Goal: Task Accomplishment & Management: Use online tool/utility

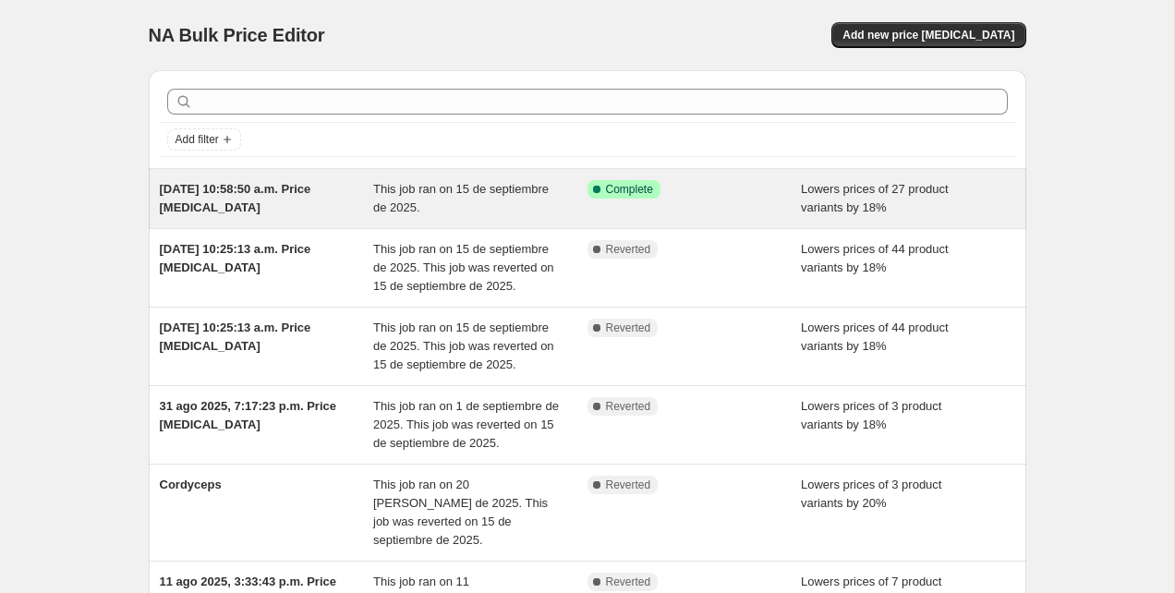
click at [792, 199] on div "Success Complete Complete" at bounding box center [694, 198] width 214 height 37
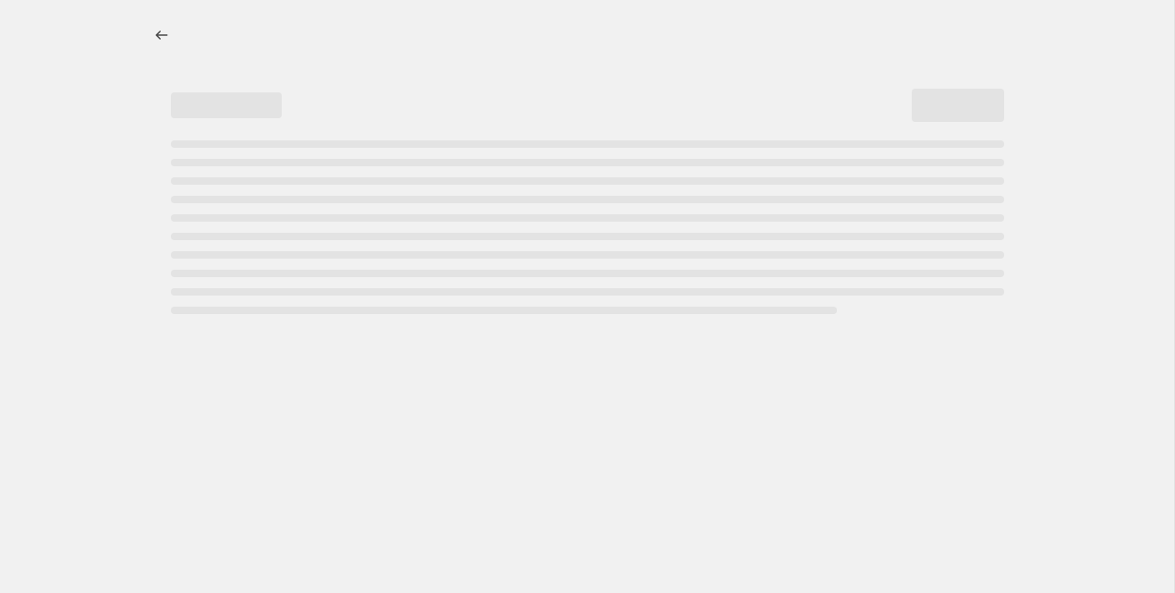
select select "percentage"
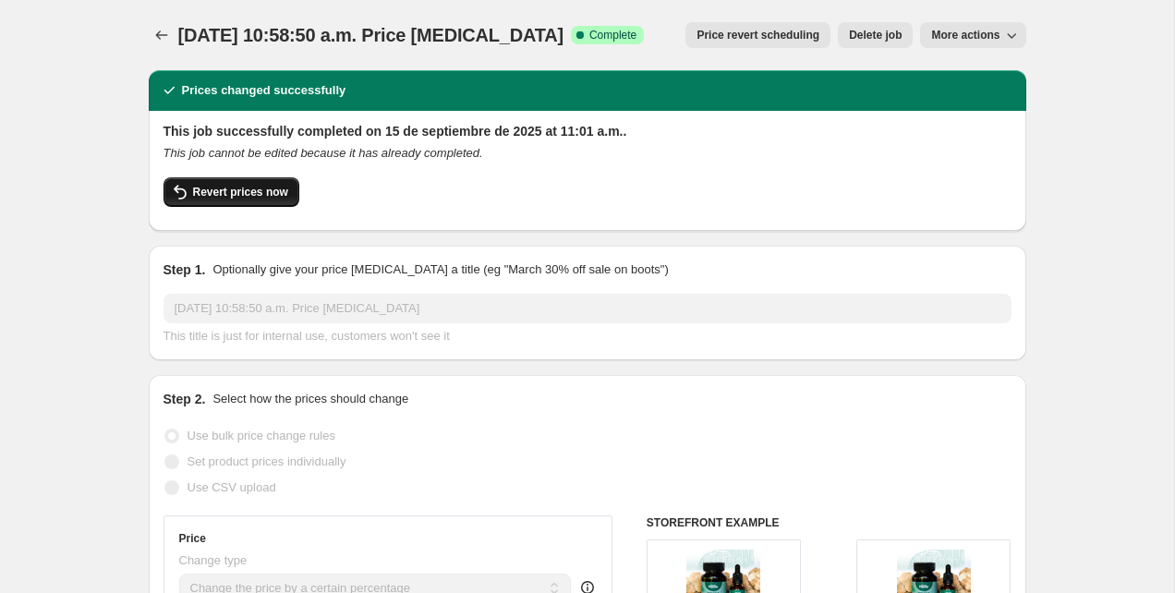
click at [223, 202] on button "Revert prices now" at bounding box center [231, 192] width 136 height 30
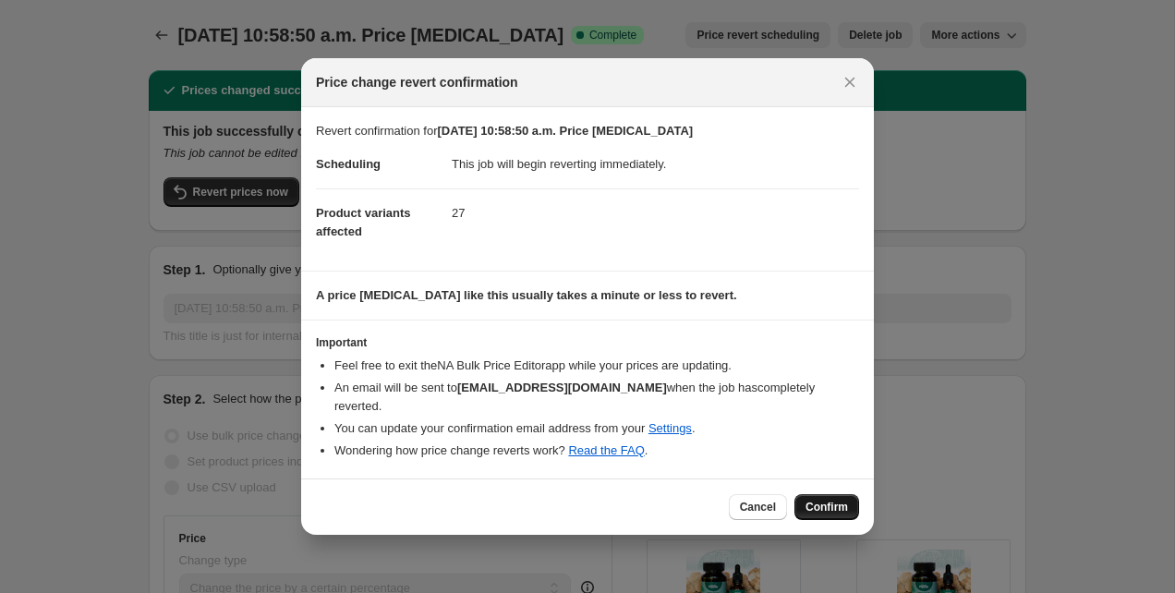
click at [830, 500] on span "Confirm" at bounding box center [826, 507] width 42 height 15
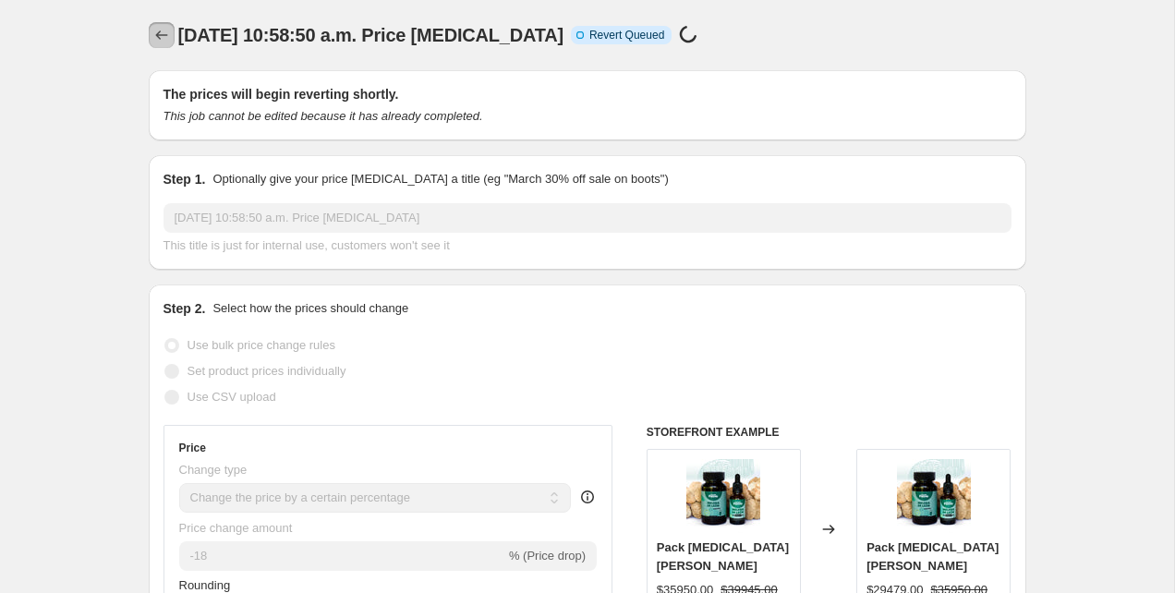
click at [153, 34] on icon "Price change jobs" at bounding box center [161, 35] width 18 height 18
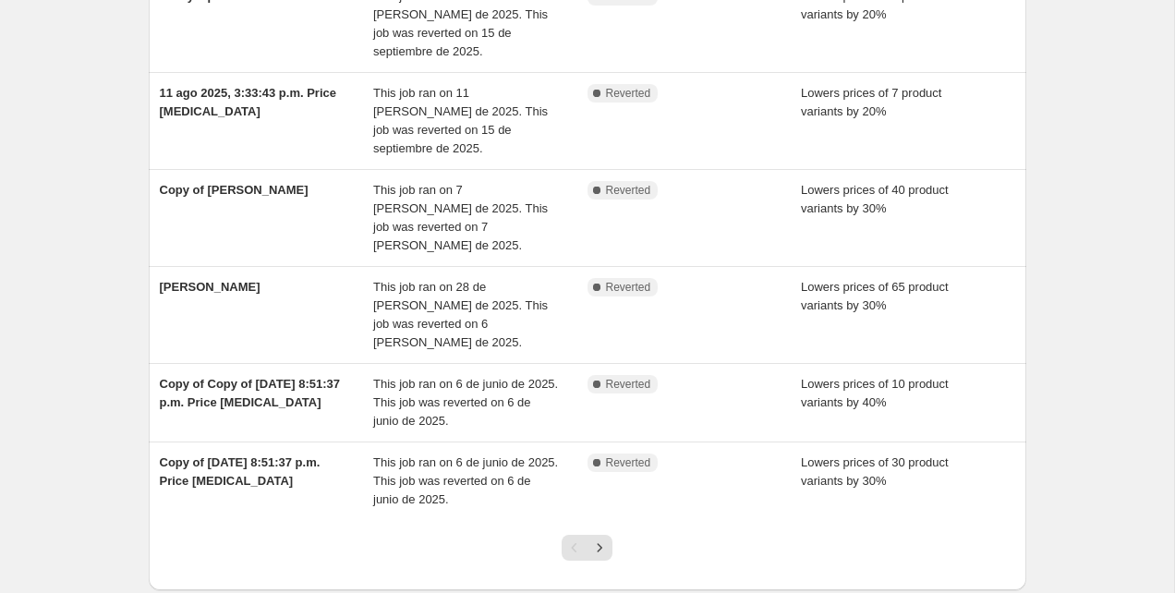
scroll to position [543, 0]
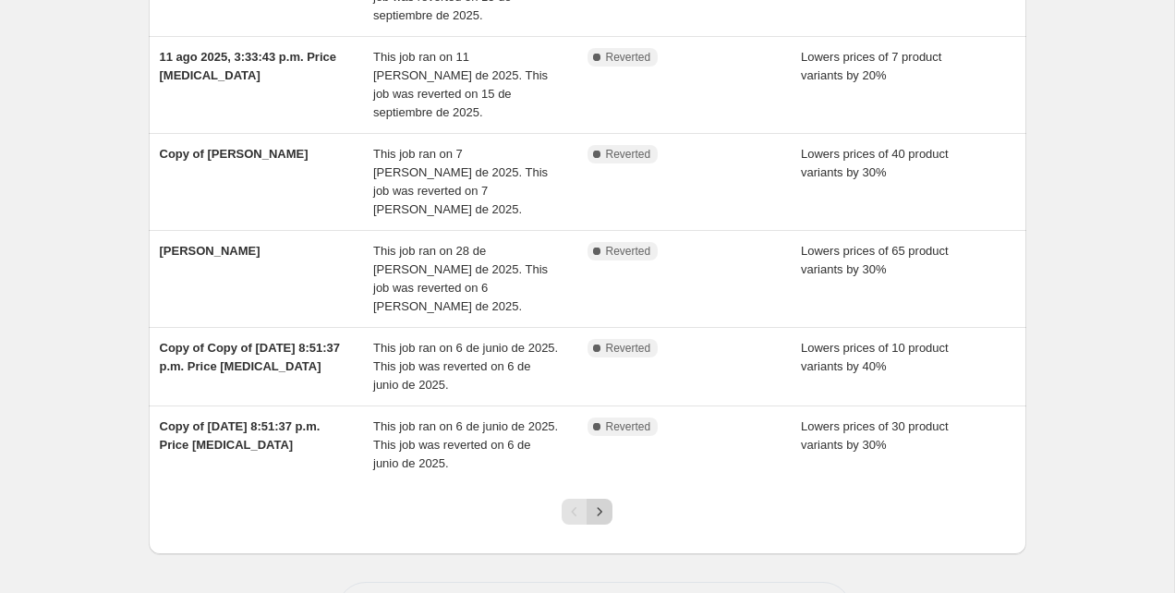
click at [594, 502] on icon "Next" at bounding box center [599, 511] width 18 height 18
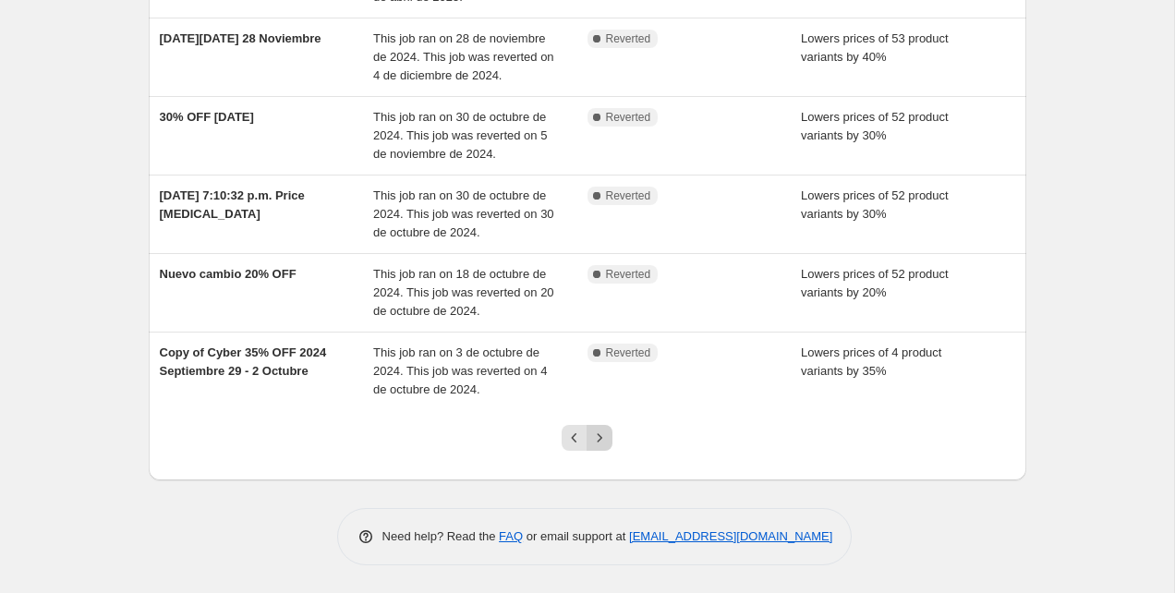
click at [601, 434] on icon "Next" at bounding box center [599, 437] width 18 height 18
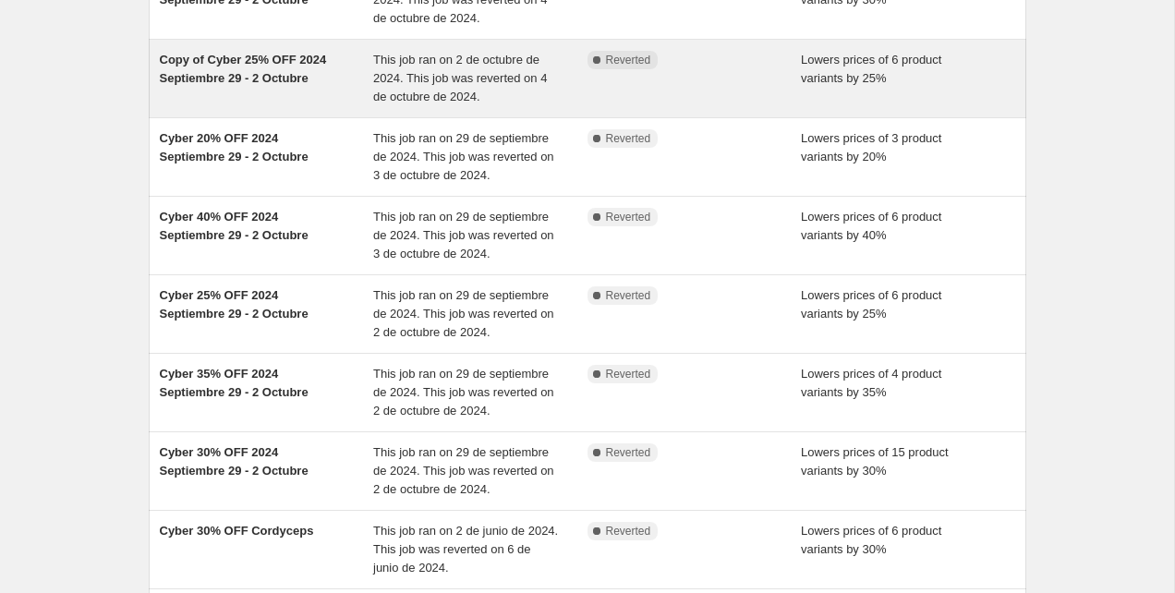
scroll to position [635, 0]
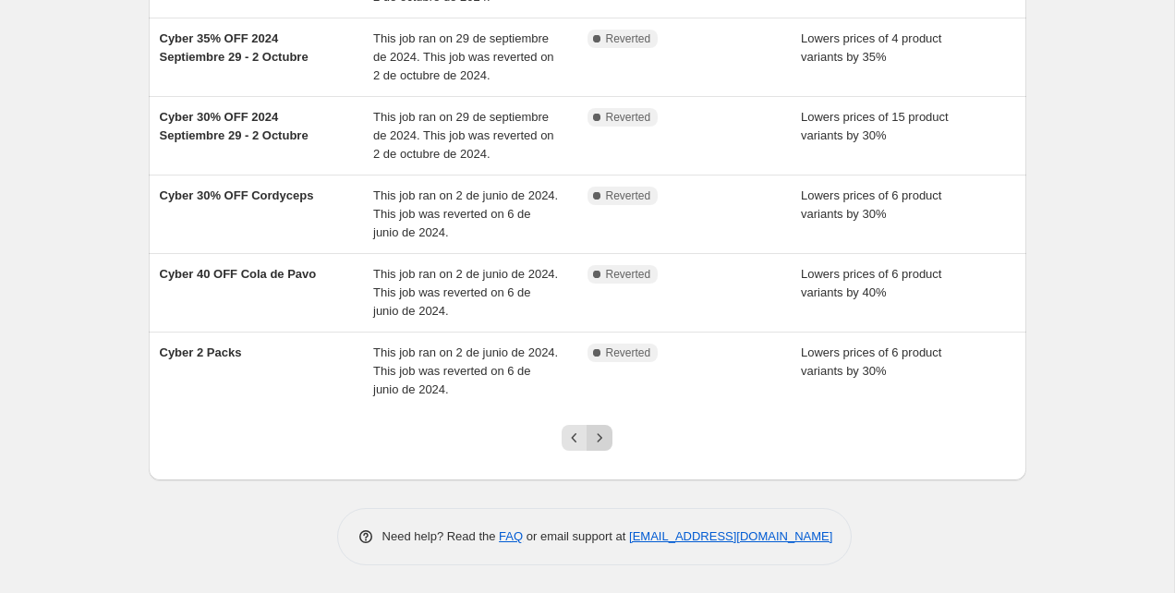
click at [600, 436] on icon "Next" at bounding box center [599, 437] width 18 height 18
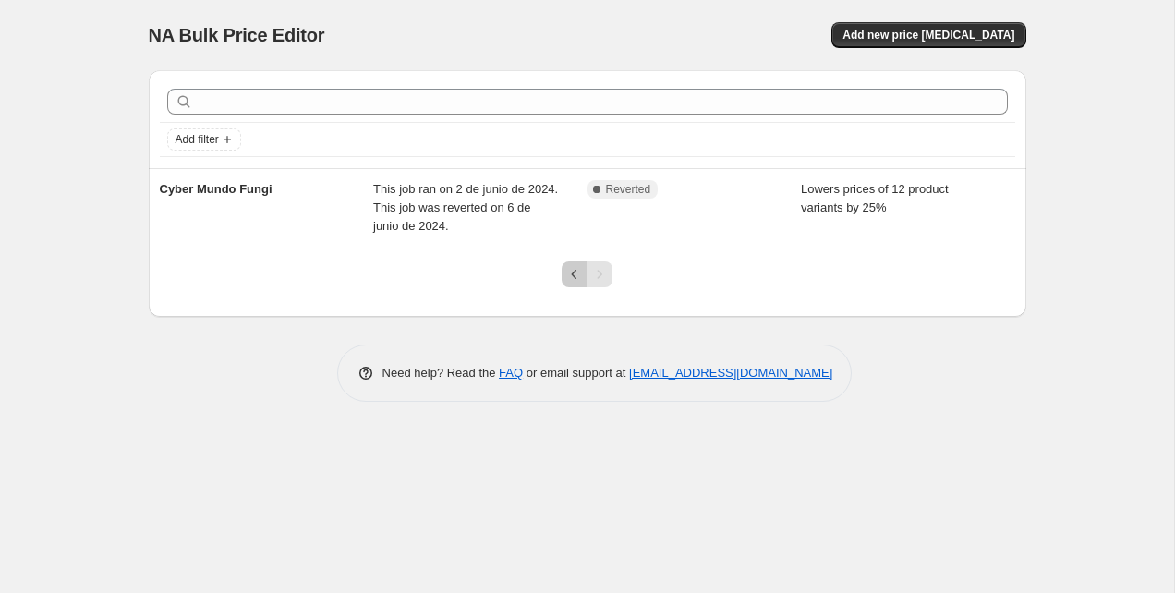
click at [572, 284] on button "Previous" at bounding box center [574, 274] width 26 height 26
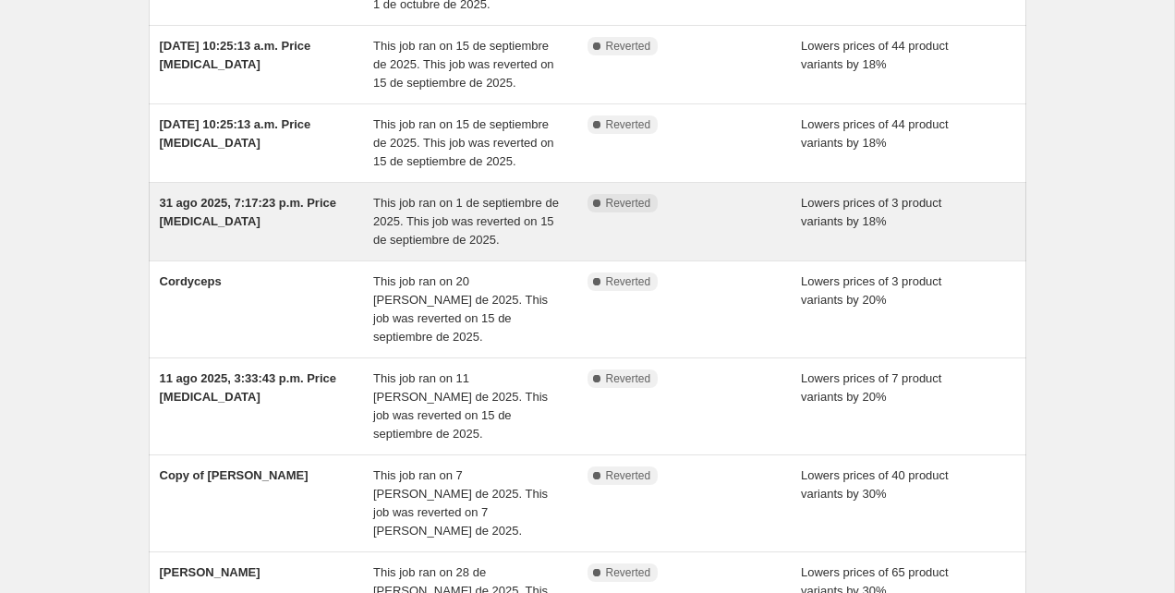
scroll to position [225, 0]
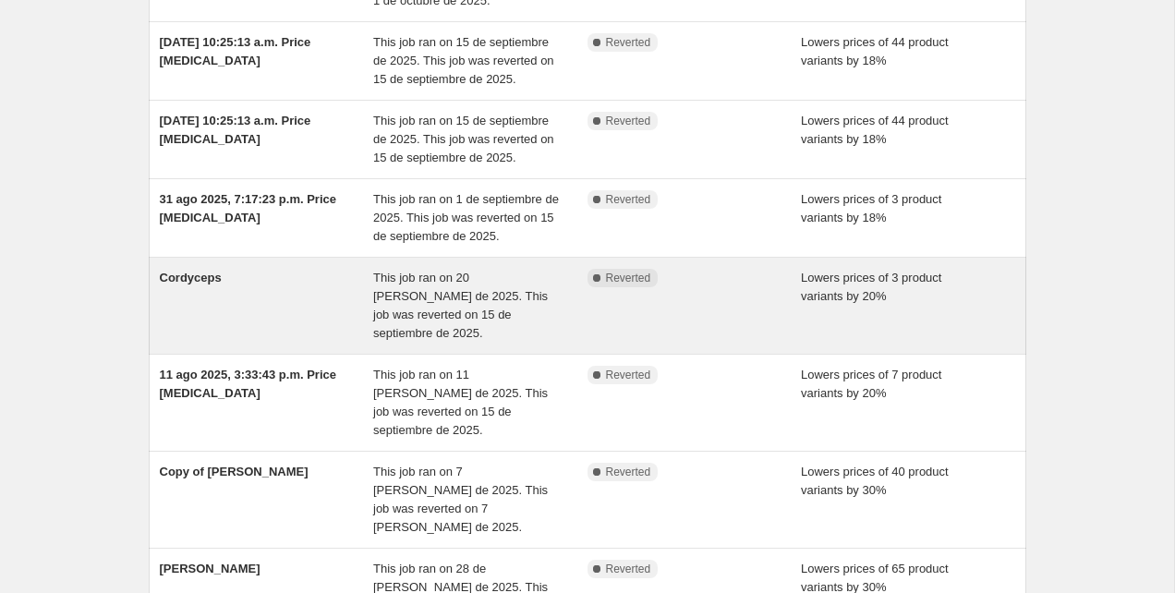
click at [480, 304] on div "This job ran on 20 [PERSON_NAME] de 2025. This job was reverted on 15 de septie…" at bounding box center [480, 306] width 214 height 74
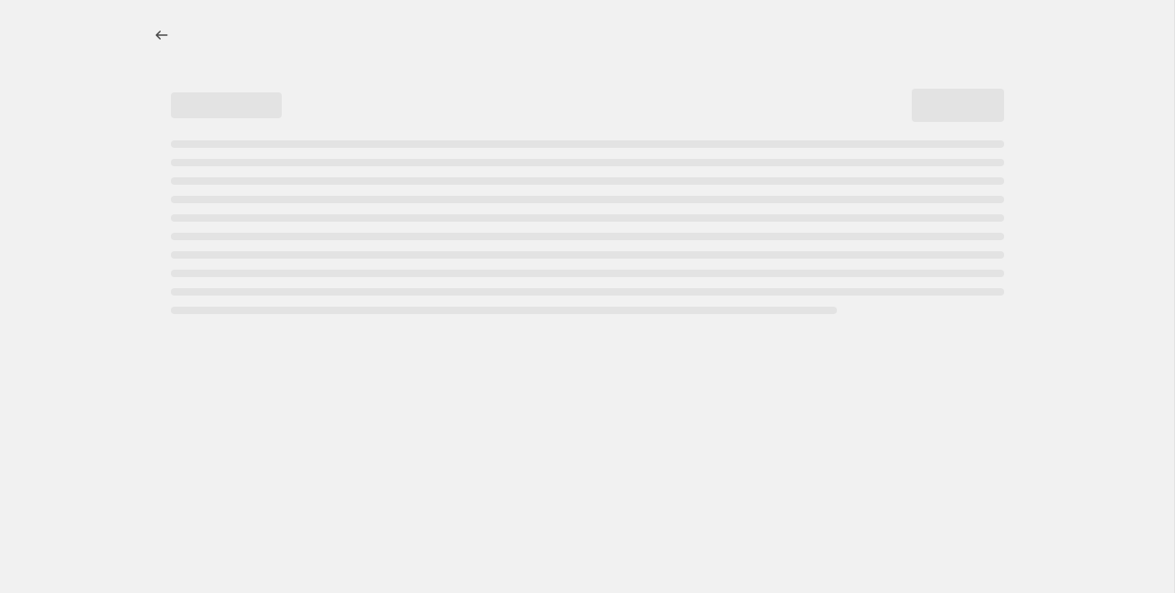
select select "percentage"
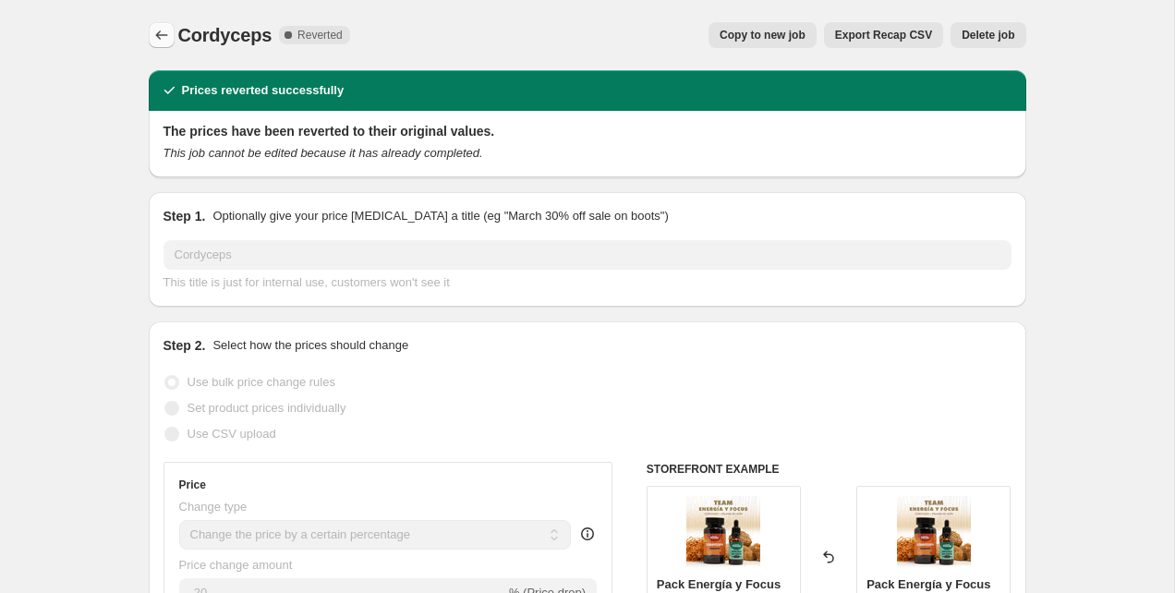
click at [170, 34] on button "Price change jobs" at bounding box center [162, 35] width 26 height 26
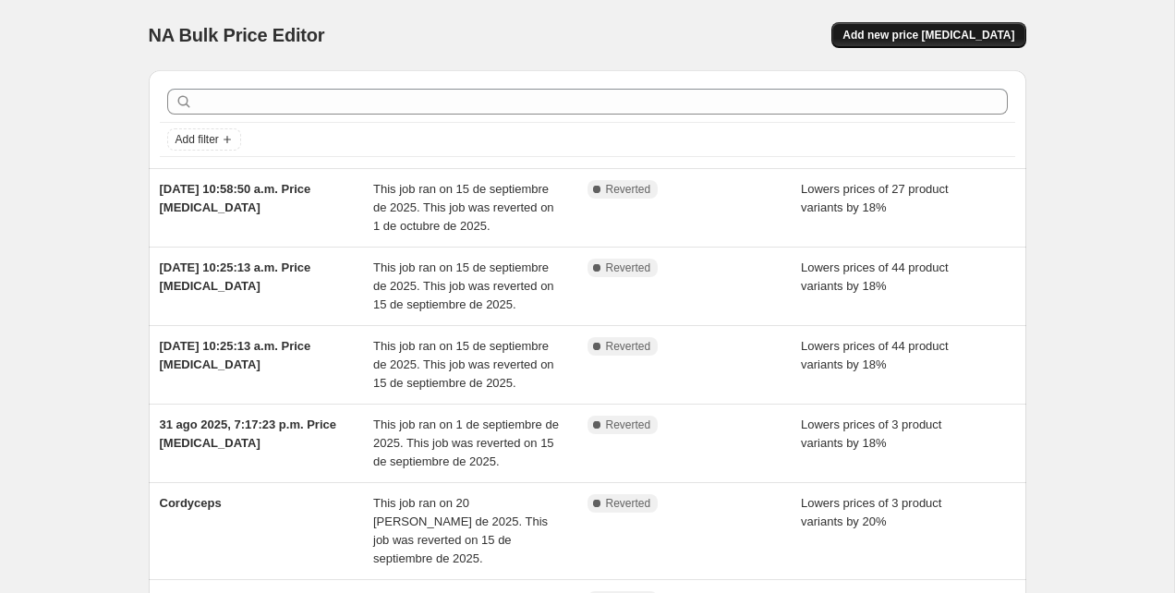
click at [954, 36] on span "Add new price [MEDICAL_DATA]" at bounding box center [928, 35] width 172 height 15
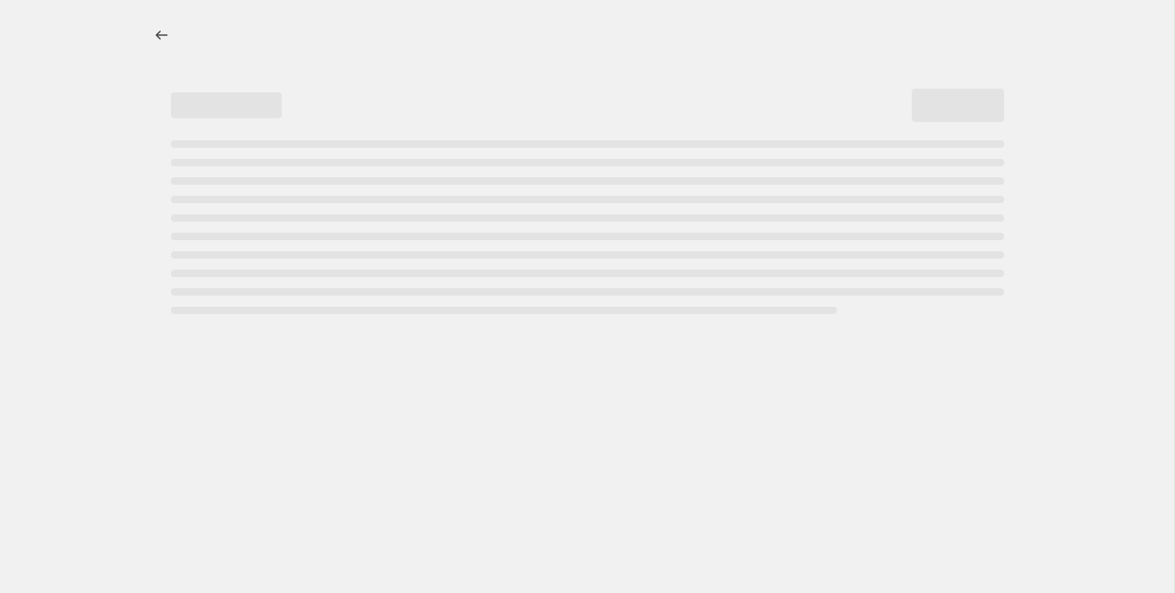
select select "percentage"
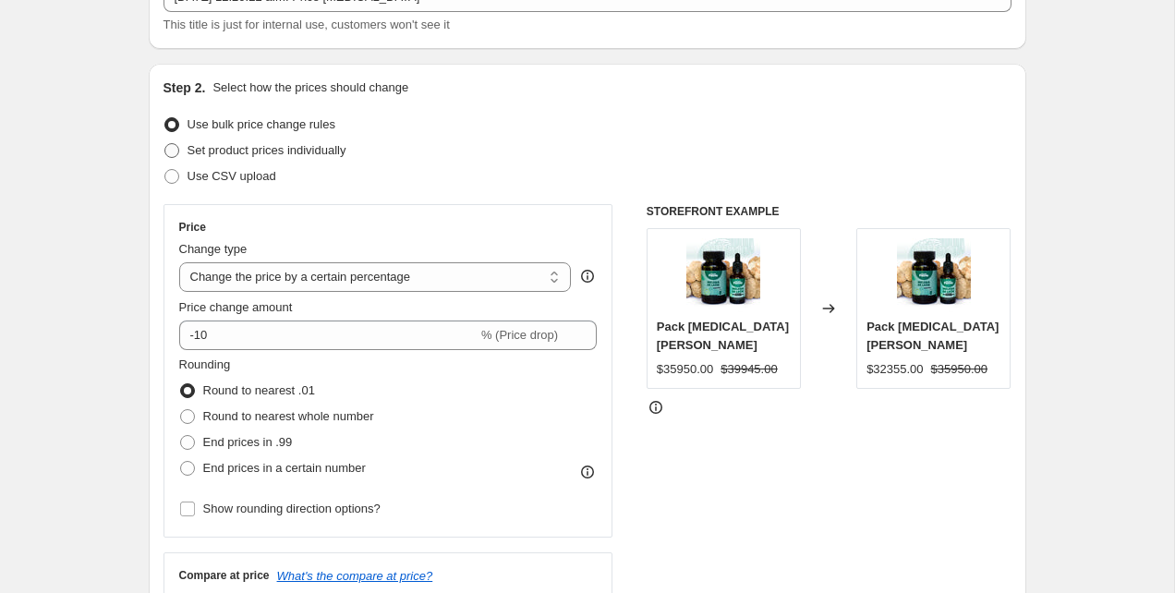
scroll to position [150, 0]
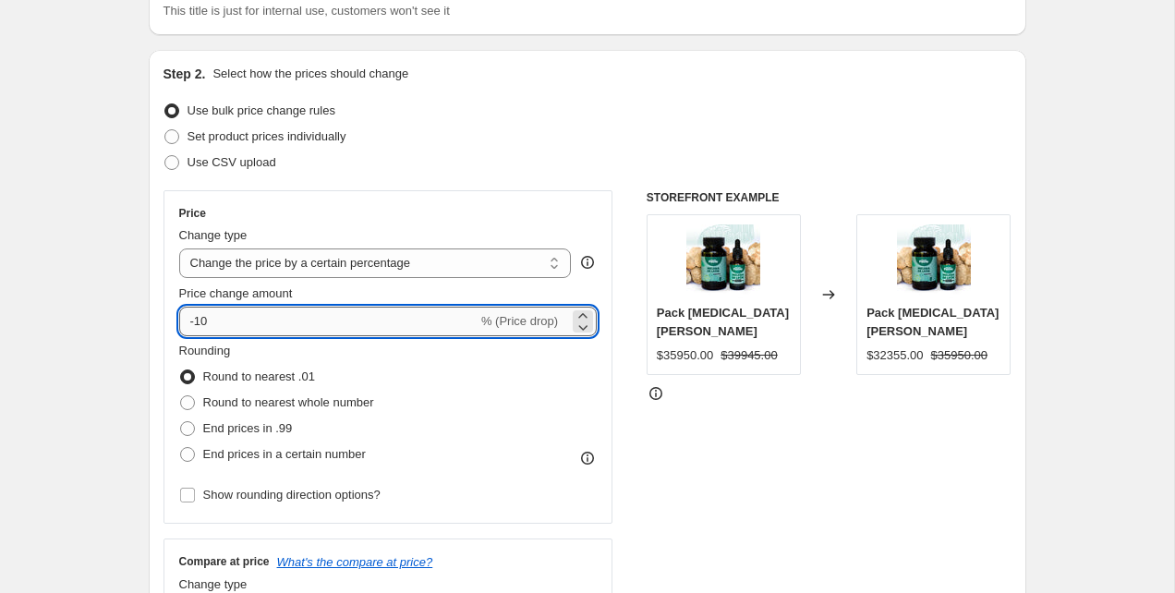
drag, startPoint x: 204, startPoint y: 324, endPoint x: 183, endPoint y: 323, distance: 21.3
click at [183, 323] on input "-10" at bounding box center [328, 322] width 298 height 30
type input "20"
click at [154, 339] on div "Step 2. Select how the prices should change Use bulk price change rules Set pro…" at bounding box center [587, 374] width 877 height 648
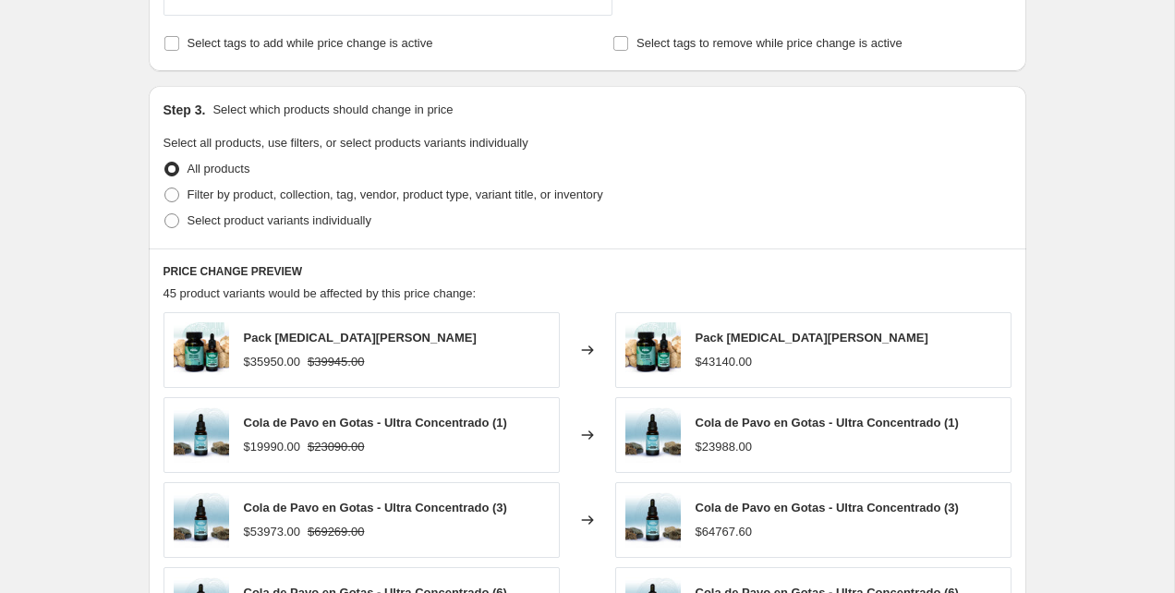
scroll to position [781, 0]
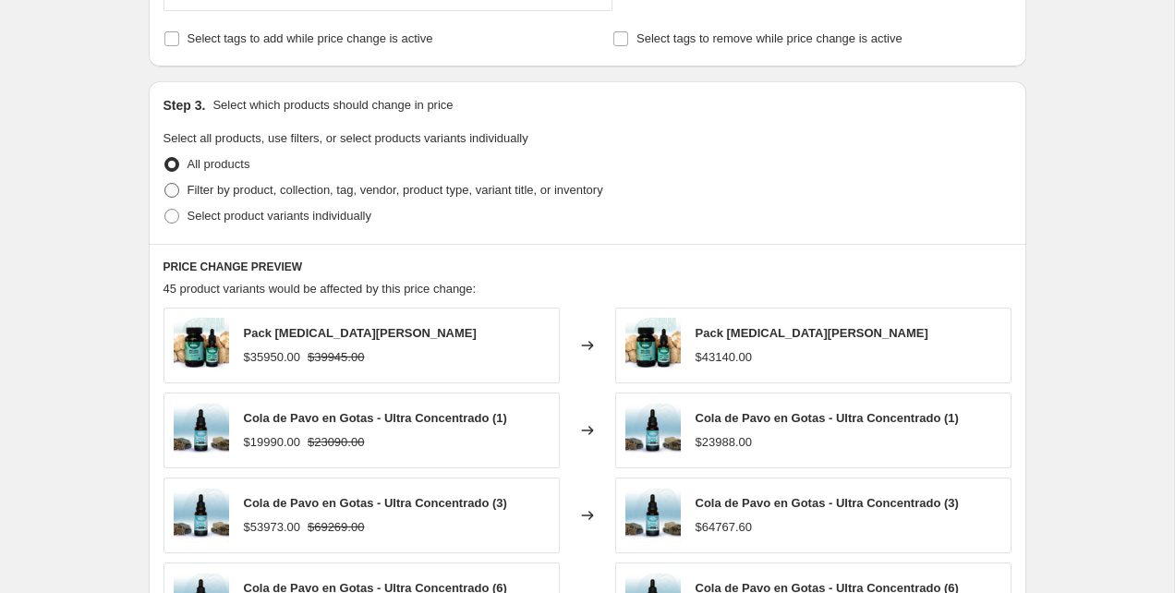
click at [182, 191] on label "Filter by product, collection, tag, vendor, product type, variant title, or inv…" at bounding box center [383, 190] width 440 height 26
click at [165, 184] on input "Filter by product, collection, tag, vendor, product type, variant title, or inv…" at bounding box center [164, 183] width 1 height 1
radio input "true"
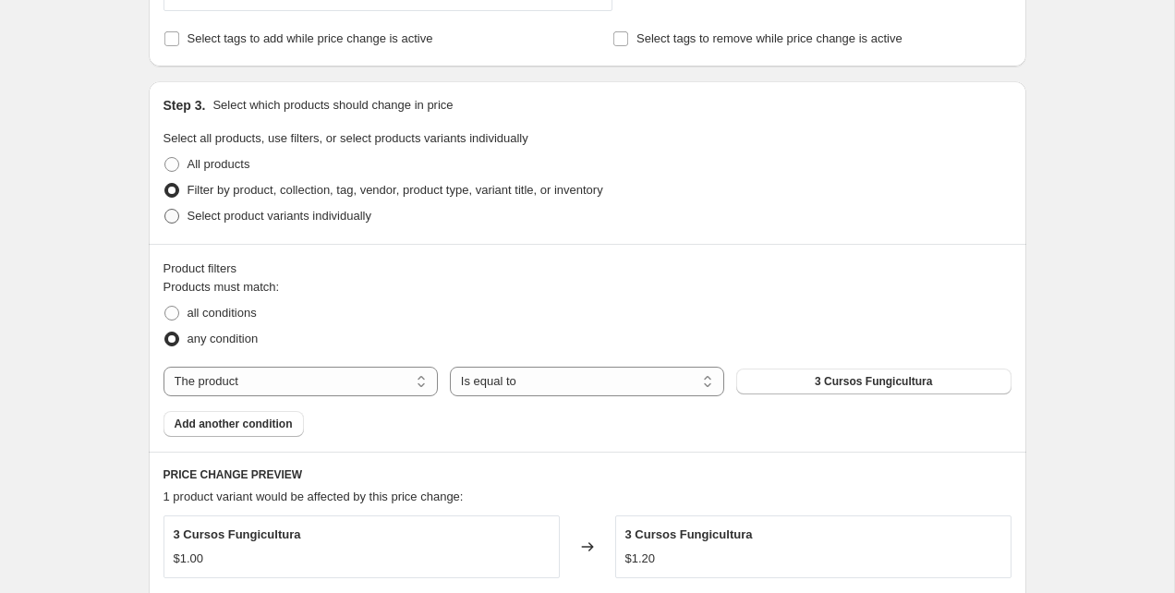
click at [176, 217] on span at bounding box center [171, 216] width 15 height 15
click at [165, 210] on input "Select product variants individually" at bounding box center [164, 209] width 1 height 1
radio input "true"
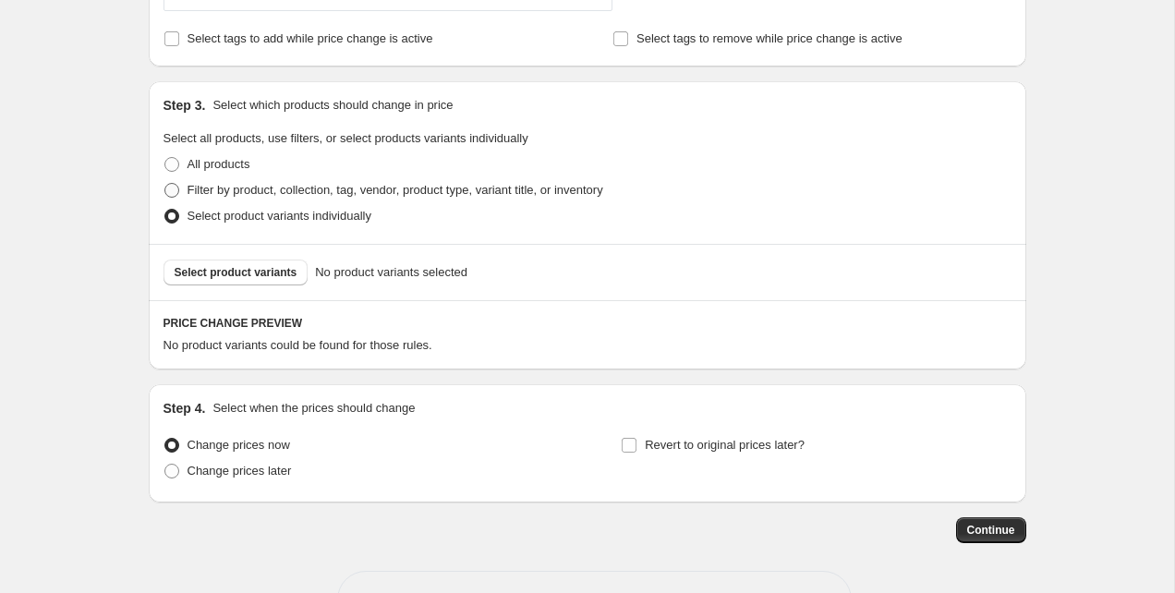
click at [175, 192] on span at bounding box center [171, 190] width 15 height 15
click at [165, 184] on input "Filter by product, collection, tag, vendor, product type, variant title, or inv…" at bounding box center [164, 183] width 1 height 1
radio input "true"
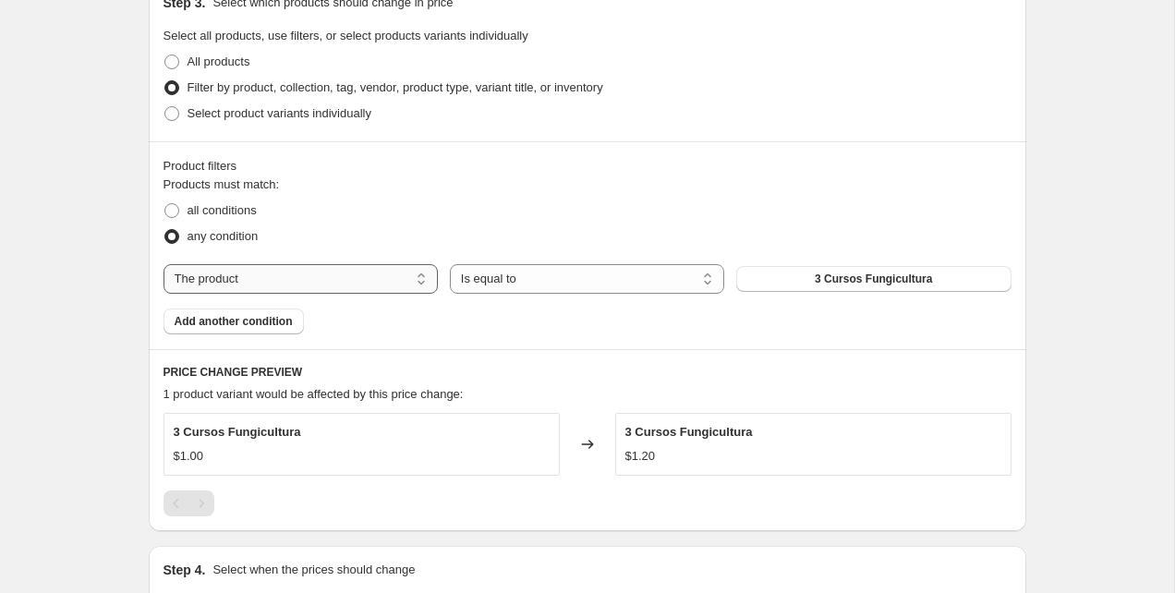
scroll to position [887, 0]
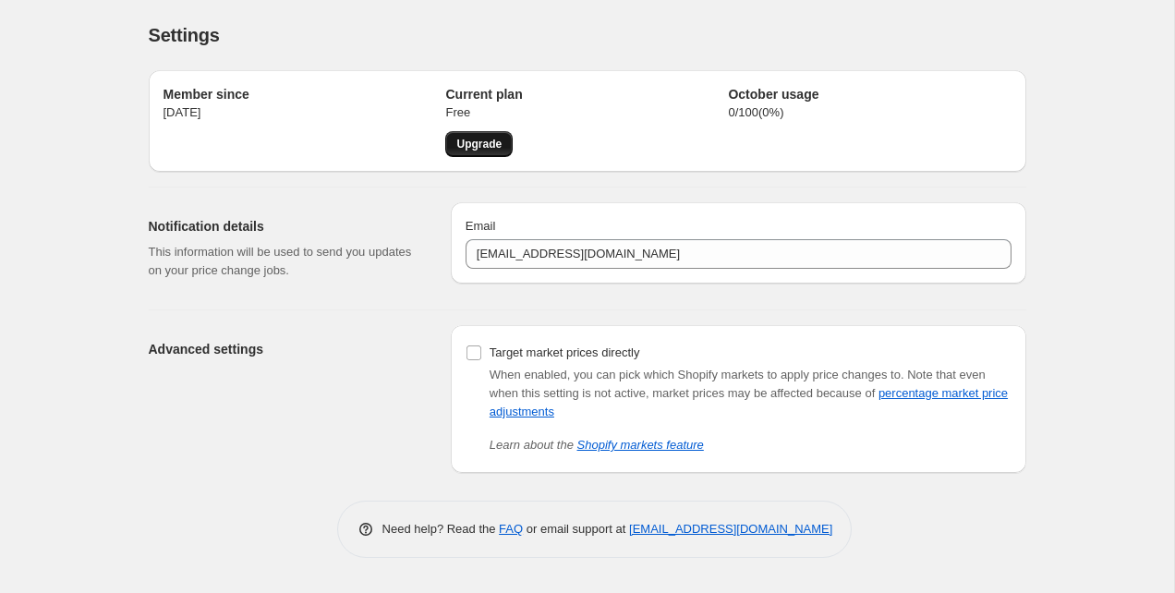
click at [483, 146] on span "Upgrade" at bounding box center [478, 144] width 45 height 15
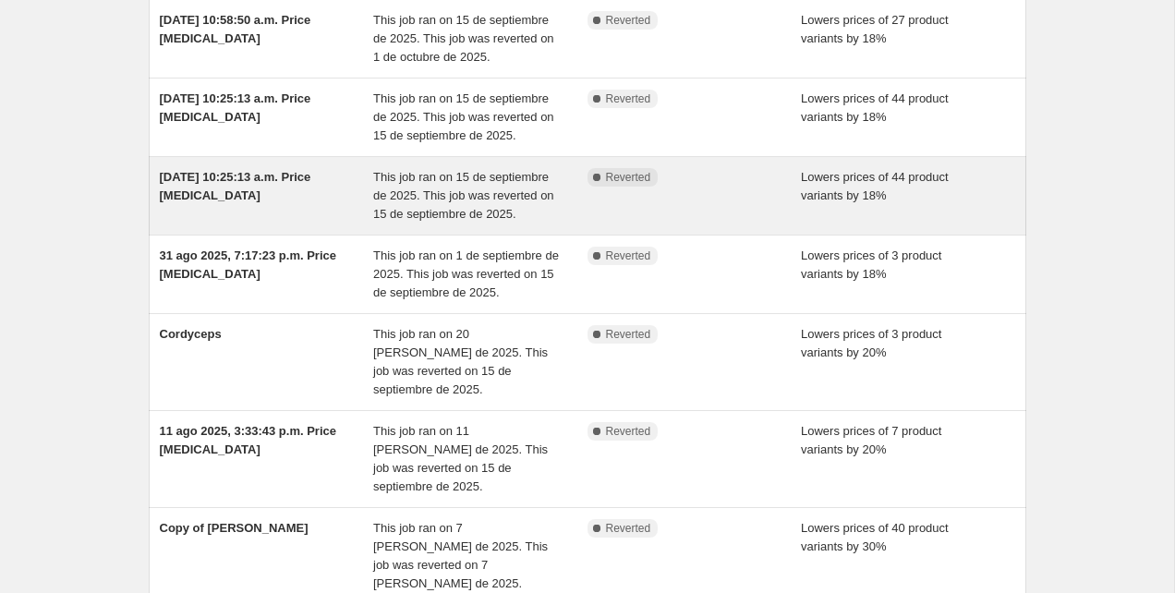
scroll to position [175, 0]
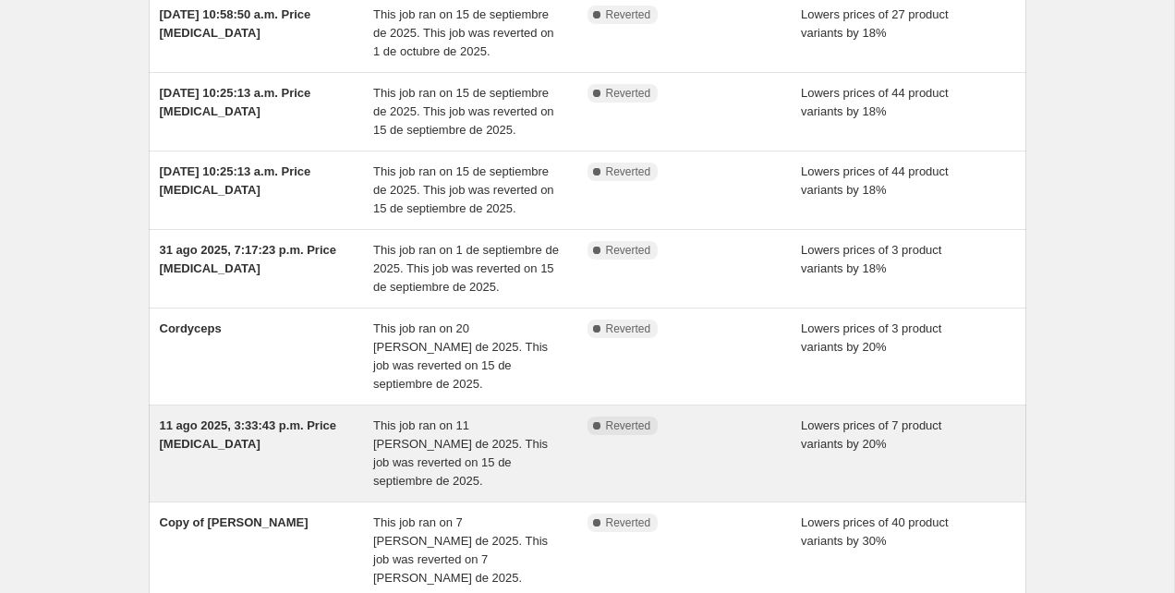
click at [370, 416] on div "11 ago 2025, 3:33:43 p.m. Price [MEDICAL_DATA]" at bounding box center [267, 453] width 214 height 74
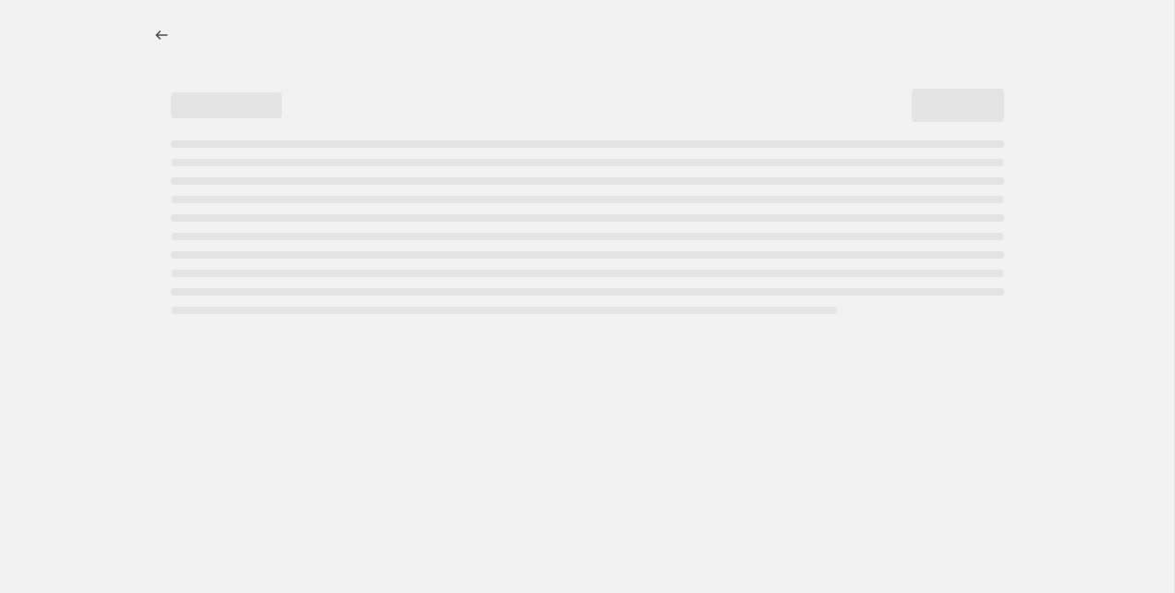
select select "percentage"
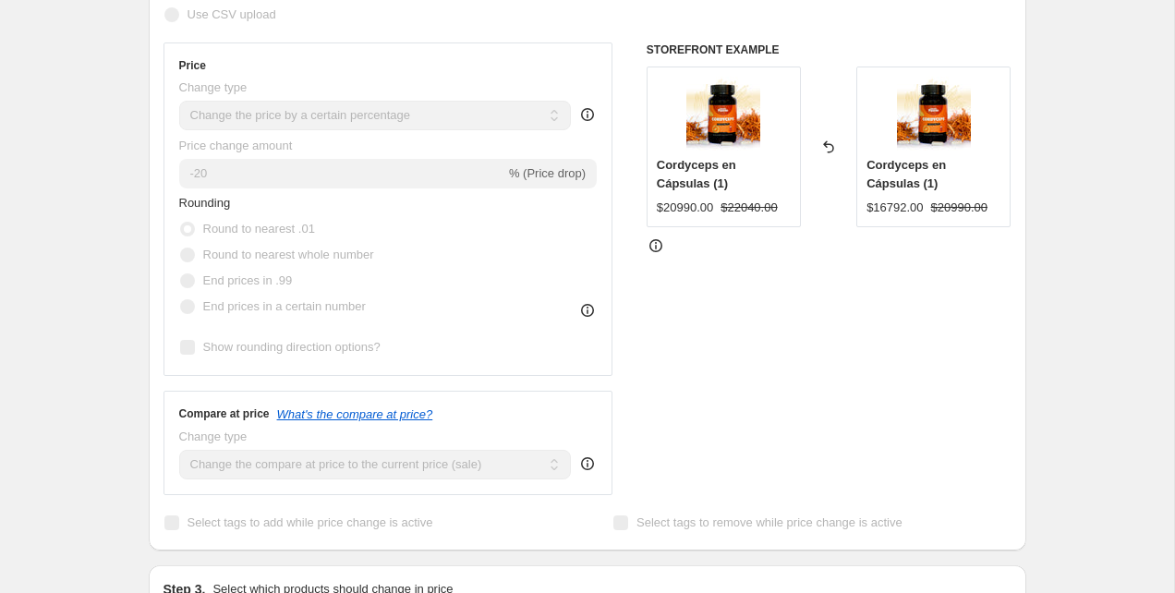
click at [729, 103] on img at bounding box center [723, 114] width 74 height 74
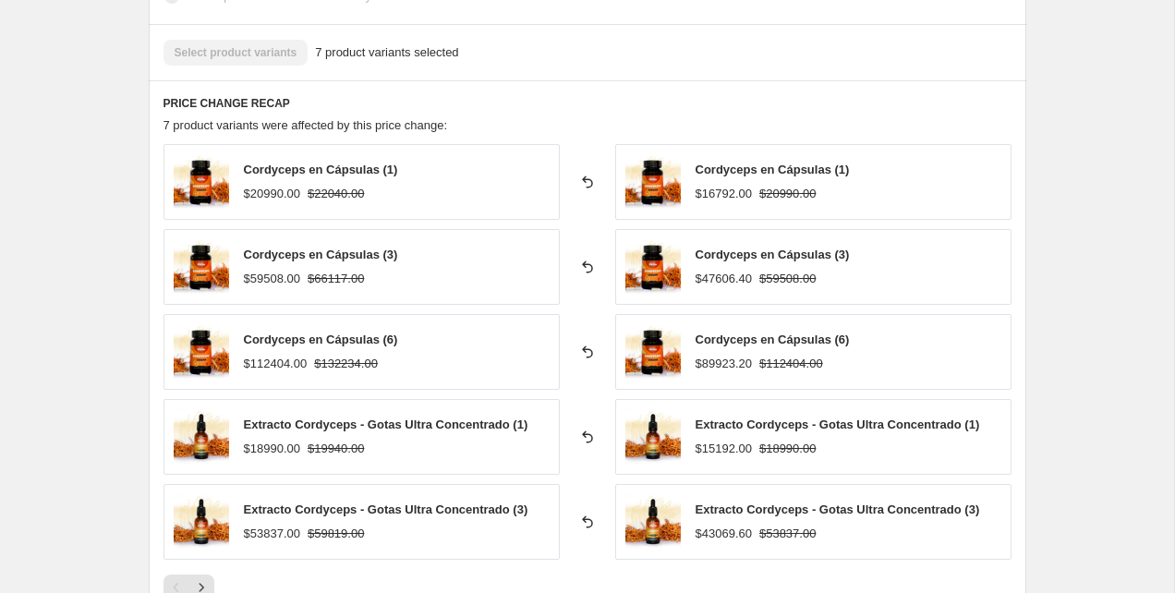
scroll to position [1124, 0]
drag, startPoint x: 320, startPoint y: 198, endPoint x: 384, endPoint y: 202, distance: 64.8
click at [384, 202] on div "$20990.00 $22040.00" at bounding box center [321, 193] width 154 height 18
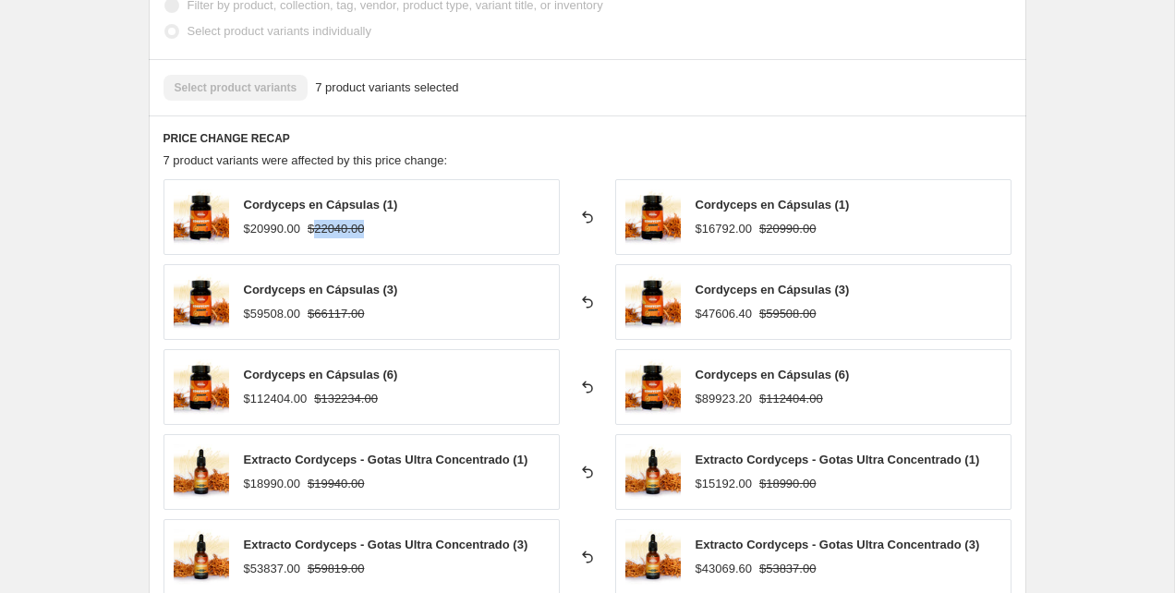
scroll to position [1086, 0]
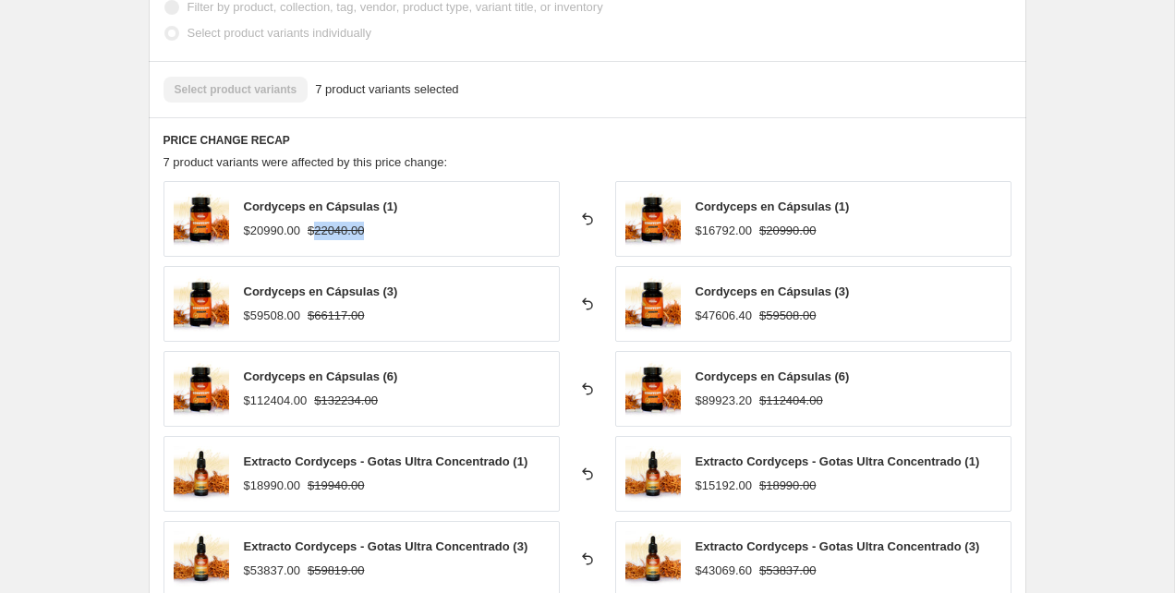
copy strike "22040.00"
drag, startPoint x: 251, startPoint y: 230, endPoint x: 306, endPoint y: 235, distance: 54.7
click at [300, 235] on div "$20990.00" at bounding box center [272, 231] width 56 height 18
copy div "20990.00"
drag, startPoint x: 320, startPoint y: 312, endPoint x: 392, endPoint y: 315, distance: 73.0
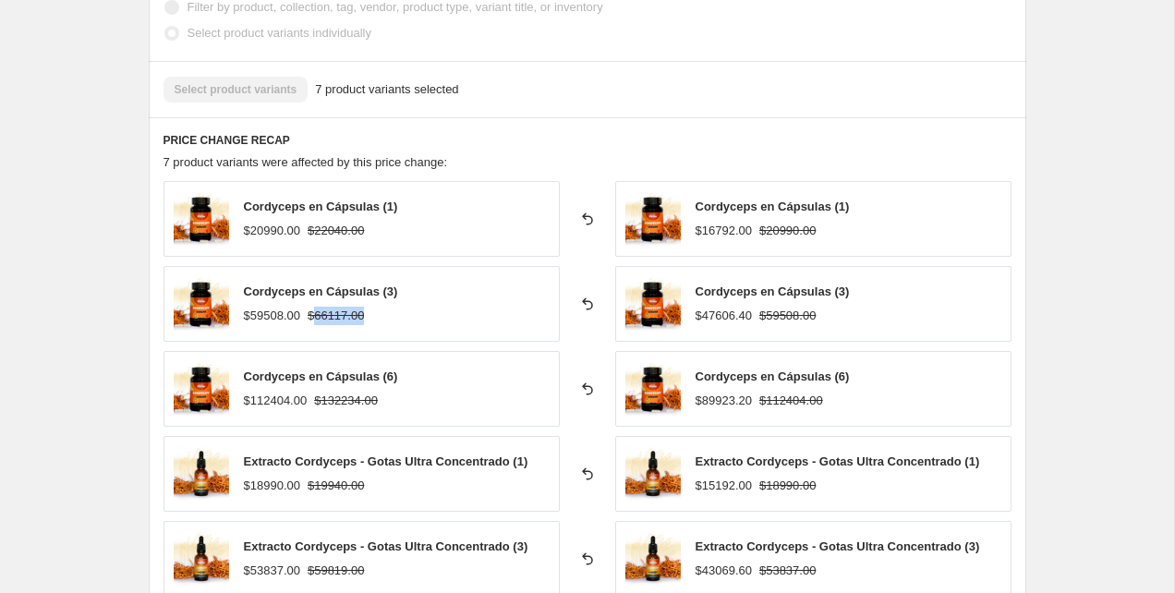
click at [392, 315] on div "$59508.00 $66117.00" at bounding box center [321, 316] width 154 height 18
copy strike "66117.00"
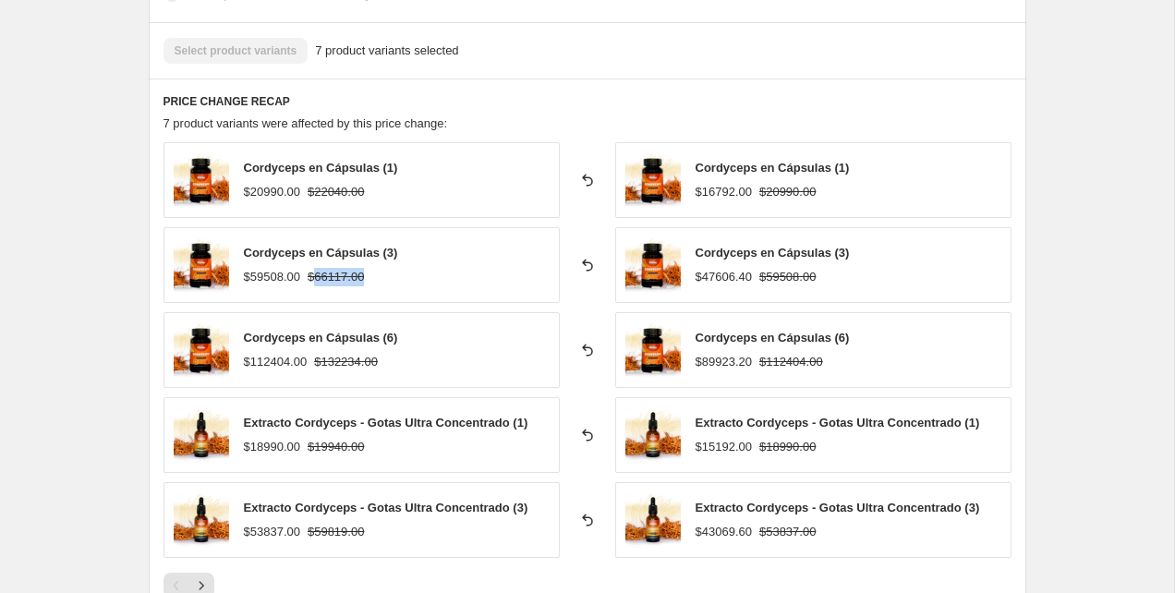
scroll to position [1162, 0]
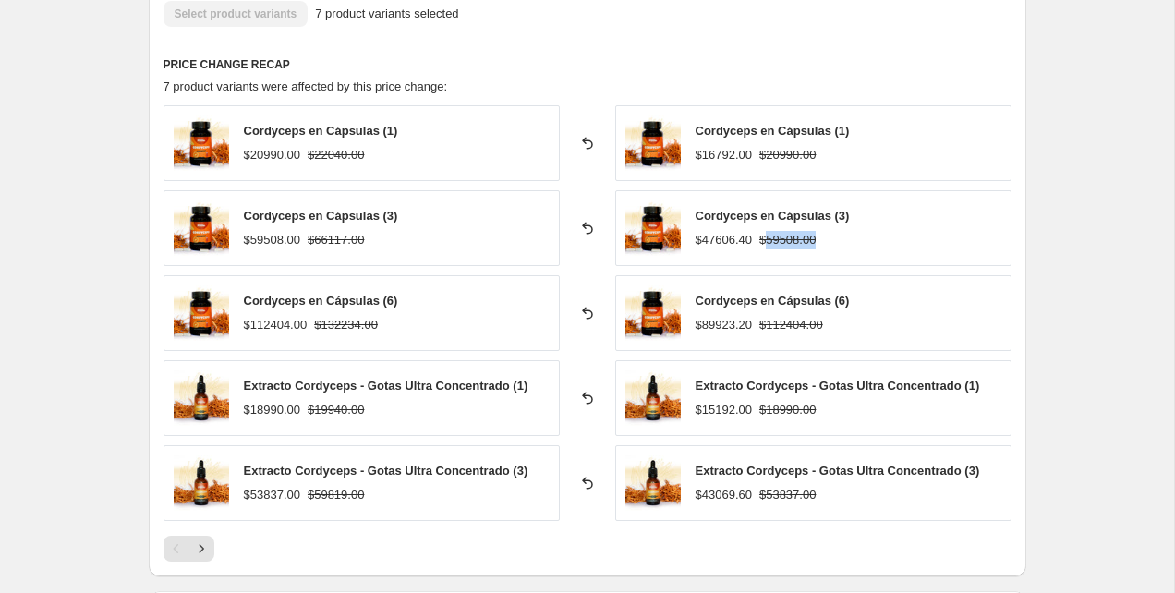
drag, startPoint x: 773, startPoint y: 242, endPoint x: 840, endPoint y: 241, distance: 67.4
click at [840, 241] on div "$47606.40 $59508.00" at bounding box center [772, 240] width 154 height 18
copy strike "59508.00"
drag, startPoint x: 244, startPoint y: 237, endPoint x: 310, endPoint y: 243, distance: 66.7
click at [310, 243] on div "$59508.00 $66117.00" at bounding box center [321, 240] width 154 height 18
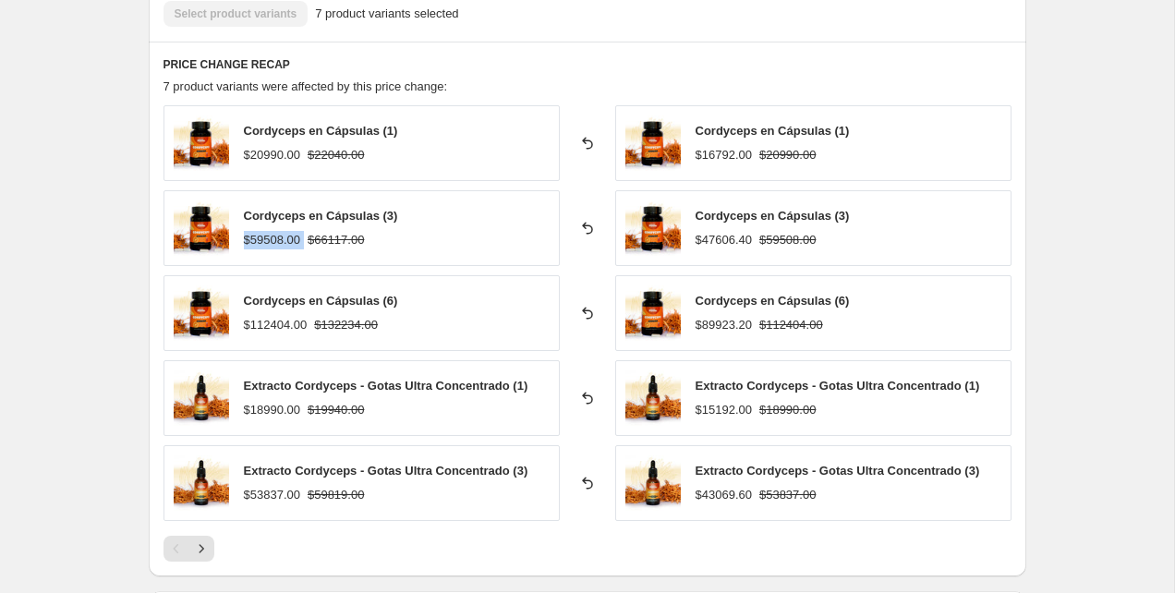
copy div "$59508.00"
drag, startPoint x: 308, startPoint y: 324, endPoint x: 250, endPoint y: 324, distance: 58.2
click at [250, 324] on div "$112404.00" at bounding box center [276, 325] width 64 height 18
copy div "112404.00"
drag, startPoint x: 326, startPoint y: 326, endPoint x: 385, endPoint y: 330, distance: 59.2
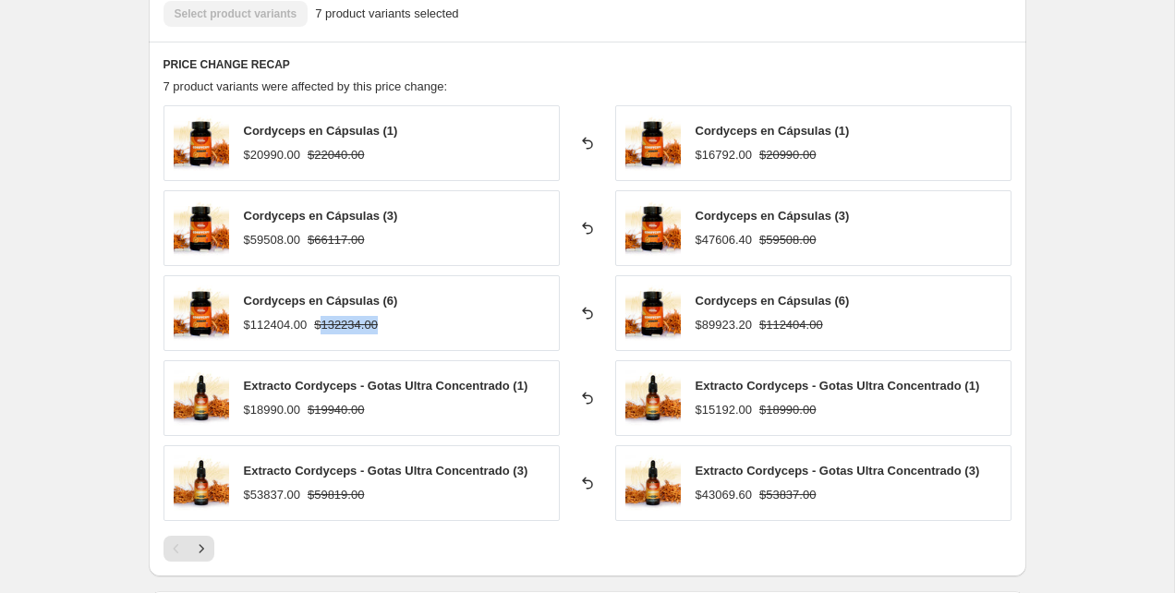
click at [378, 330] on strike "$132234.00" at bounding box center [346, 325] width 64 height 18
copy strike "132234.00"
click at [585, 314] on icon at bounding box center [587, 313] width 18 height 18
click at [588, 314] on icon at bounding box center [587, 313] width 18 height 18
drag, startPoint x: 304, startPoint y: 408, endPoint x: 252, endPoint y: 408, distance: 51.7
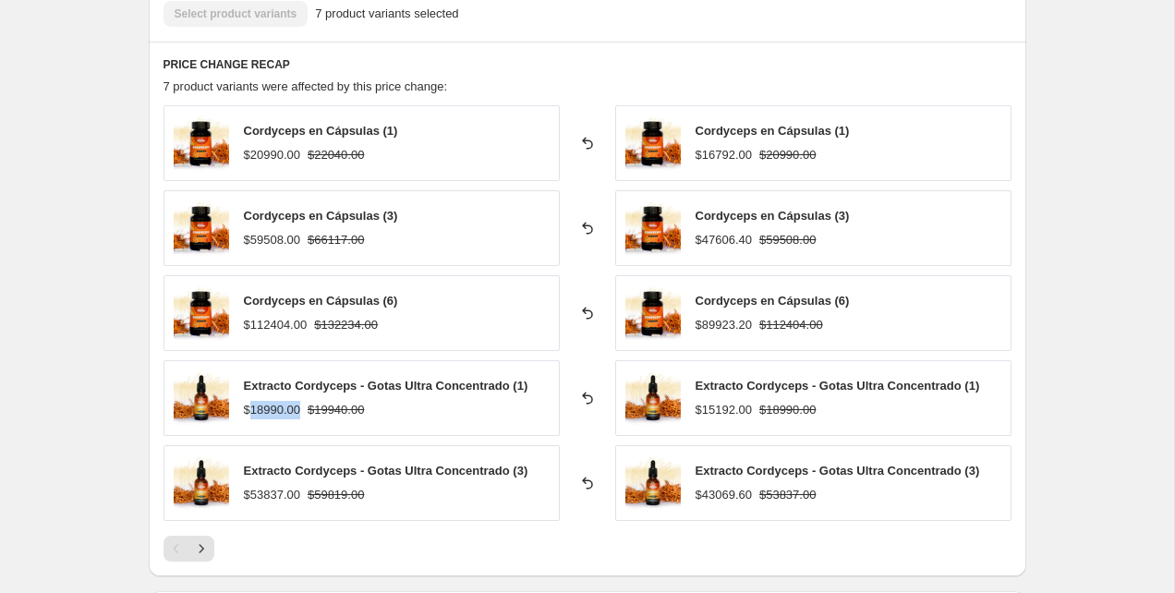
click at [252, 408] on div "$18990.00" at bounding box center [272, 410] width 56 height 18
copy div "18990.00"
drag, startPoint x: 320, startPoint y: 410, endPoint x: 380, endPoint y: 413, distance: 59.2
click at [380, 413] on div "$18990.00 $19940.00" at bounding box center [386, 410] width 284 height 18
copy strike "19940.00"
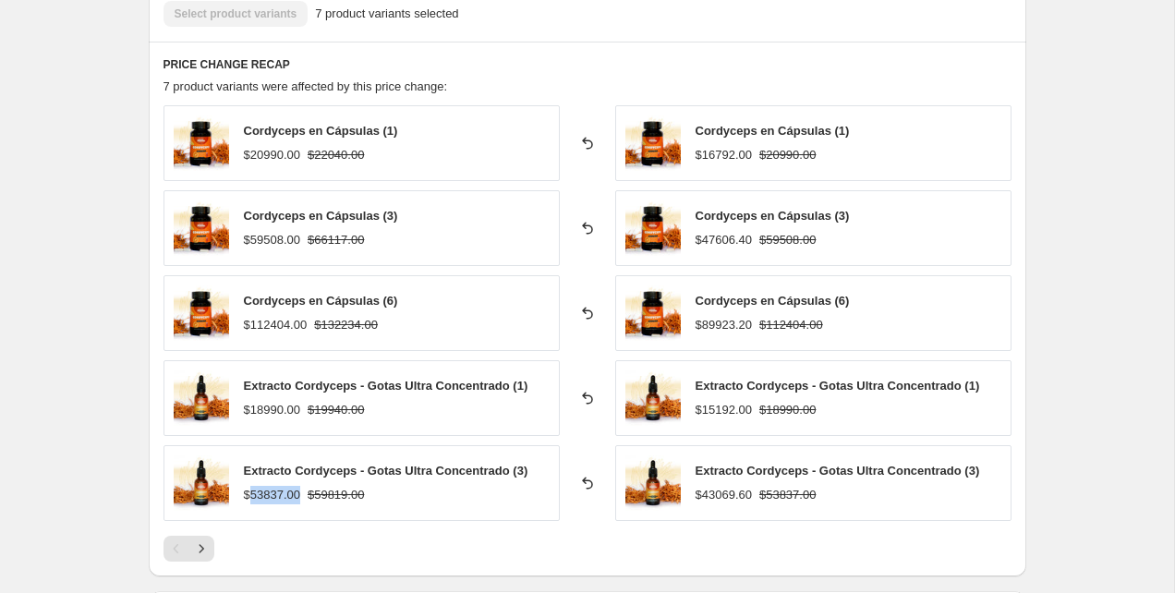
drag, startPoint x: 250, startPoint y: 494, endPoint x: 301, endPoint y: 496, distance: 50.8
click at [300, 496] on div "$53837.00" at bounding box center [272, 495] width 56 height 18
click at [320, 496] on strike "$59819.00" at bounding box center [336, 495] width 56 height 18
drag, startPoint x: 305, startPoint y: 495, endPoint x: 248, endPoint y: 499, distance: 56.5
click at [248, 499] on div "$53837.00" at bounding box center [272, 495] width 56 height 18
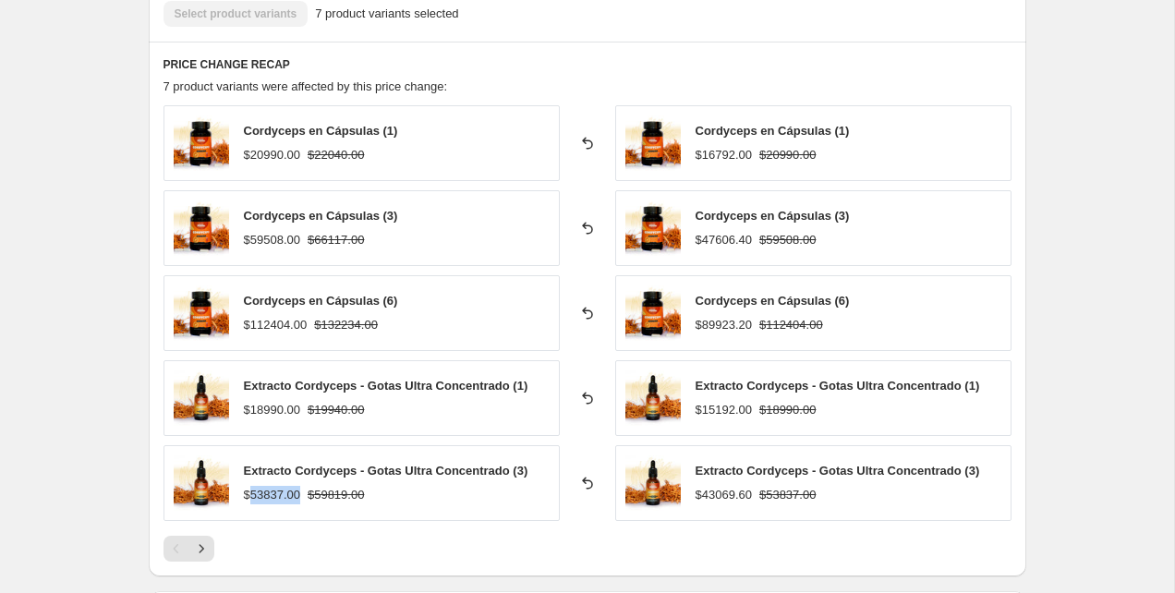
copy div "53837.00"
drag, startPoint x: 320, startPoint y: 497, endPoint x: 383, endPoint y: 499, distance: 63.7
click at [383, 499] on div "$53837.00 $59819.00" at bounding box center [386, 495] width 284 height 18
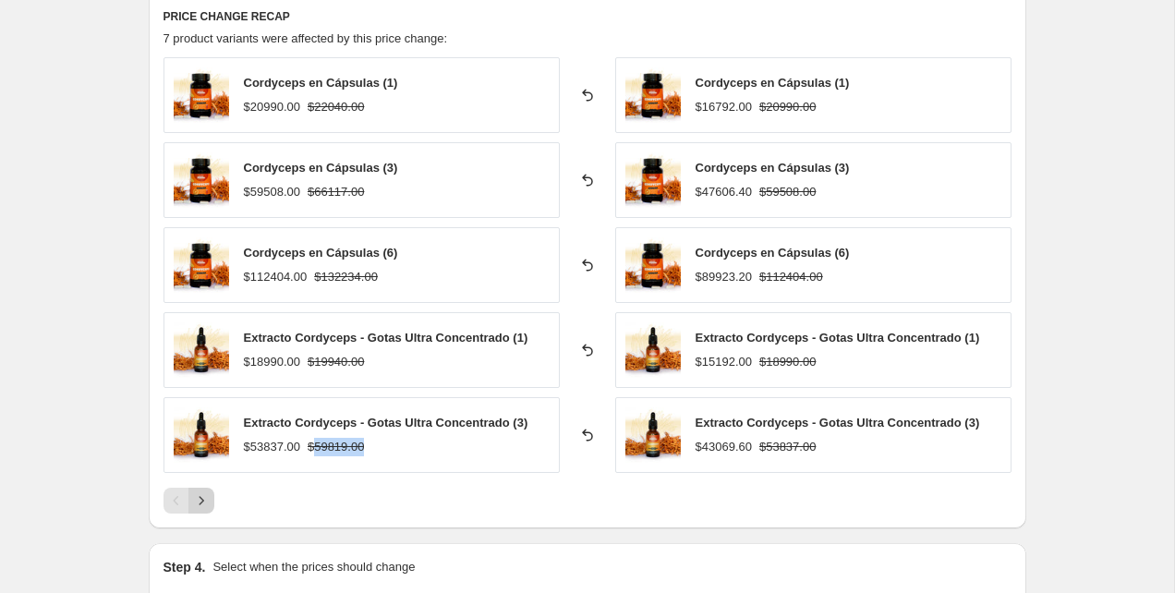
click at [200, 501] on icon "Next" at bounding box center [201, 500] width 18 height 18
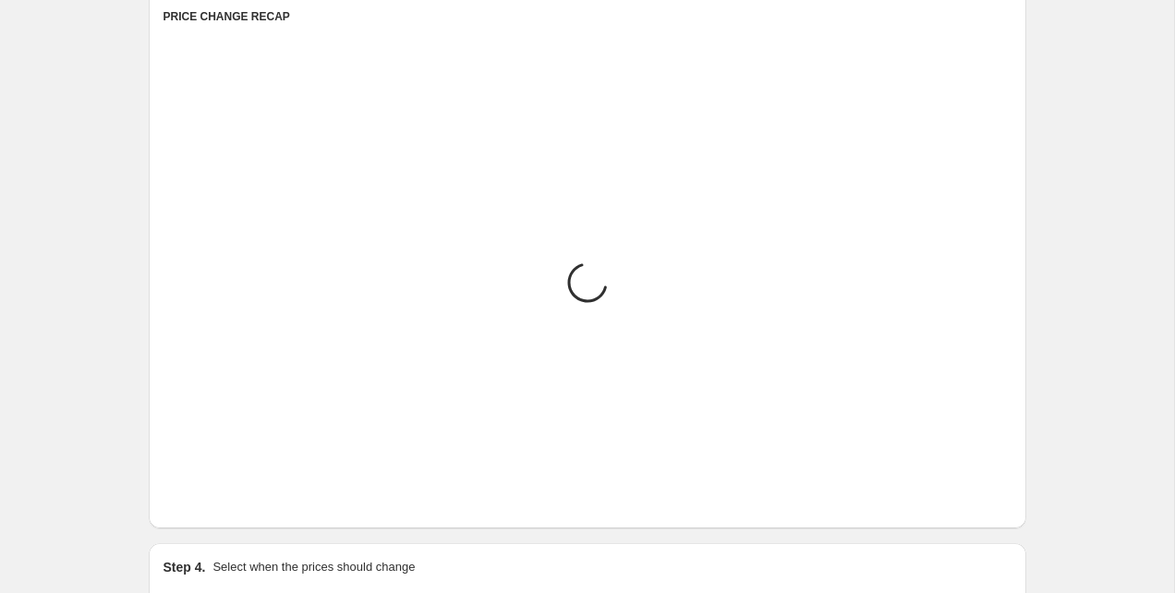
scroll to position [1136, 0]
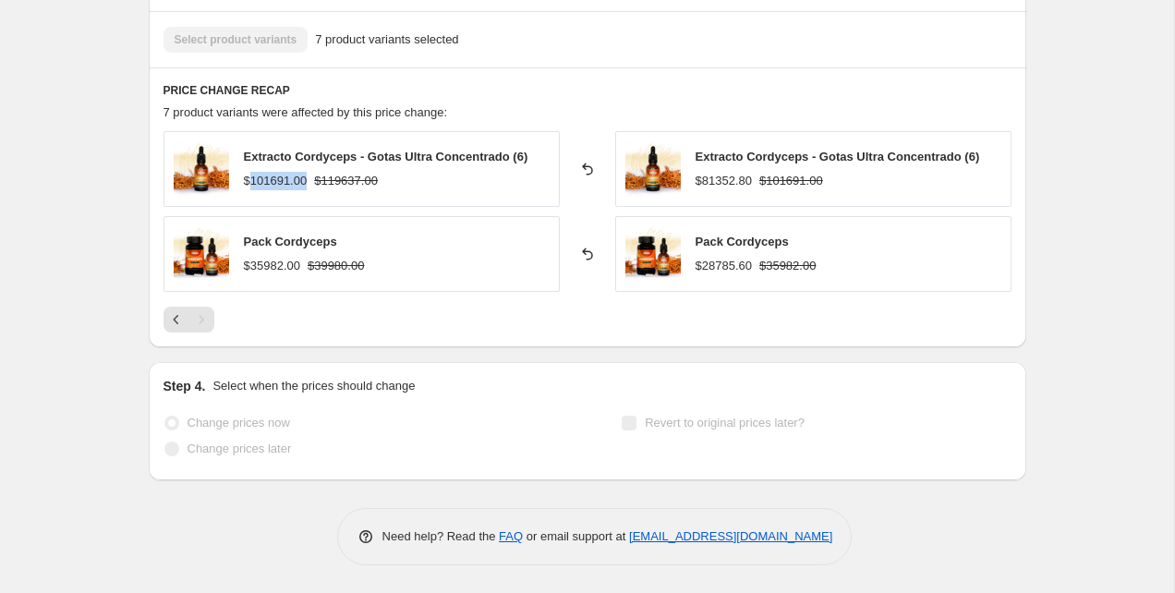
drag, startPoint x: 247, startPoint y: 180, endPoint x: 306, endPoint y: 182, distance: 58.2
click at [306, 182] on div "$101691.00" at bounding box center [276, 181] width 64 height 18
drag, startPoint x: 321, startPoint y: 182, endPoint x: 387, endPoint y: 183, distance: 65.6
click at [387, 183] on div "$101691.00 $119637.00" at bounding box center [386, 181] width 284 height 18
drag, startPoint x: 252, startPoint y: 268, endPoint x: 306, endPoint y: 270, distance: 53.6
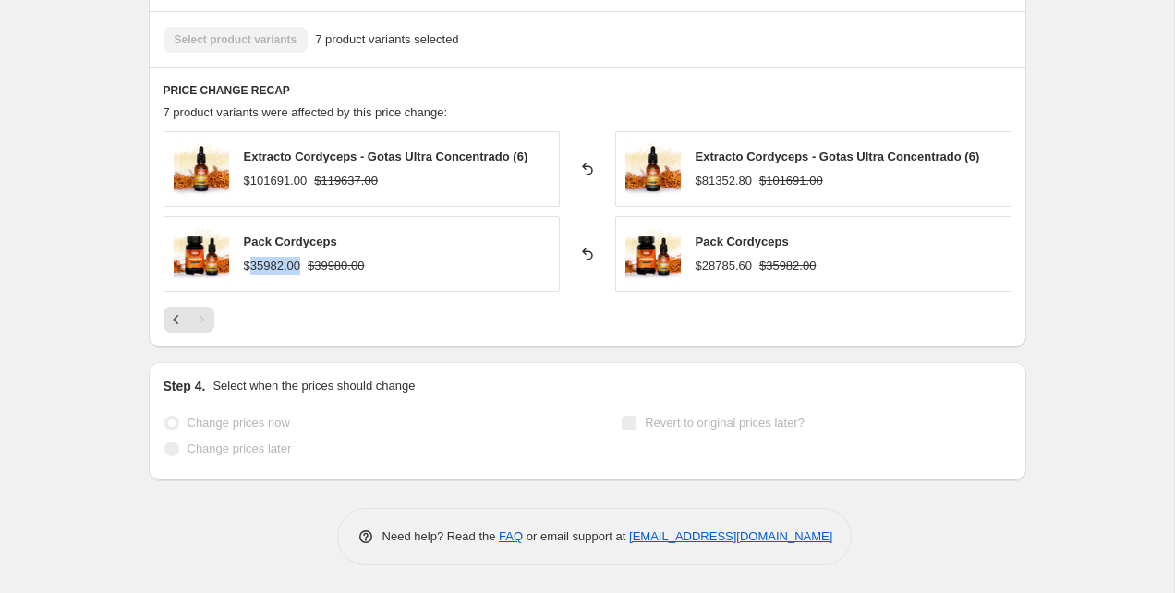
click at [300, 270] on div "$35982.00" at bounding box center [272, 266] width 56 height 18
drag, startPoint x: 322, startPoint y: 267, endPoint x: 410, endPoint y: 267, distance: 87.7
click at [410, 267] on div "Pack Cordyceps $35982.00 $39980.00" at bounding box center [361, 254] width 396 height 76
click at [171, 303] on div "Extracto Cordyceps - Gotas Ultra Concentrado (6) $101691.00 $119637.00 Reverted…" at bounding box center [587, 231] width 848 height 201
click at [174, 318] on icon "Previous" at bounding box center [176, 319] width 18 height 18
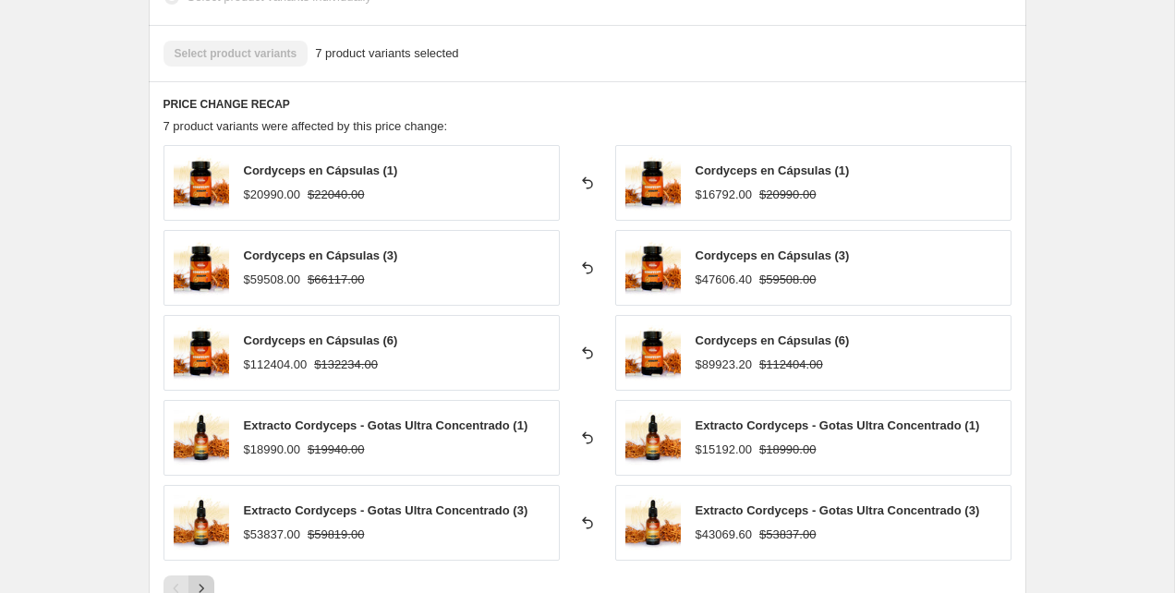
scroll to position [1214, 0]
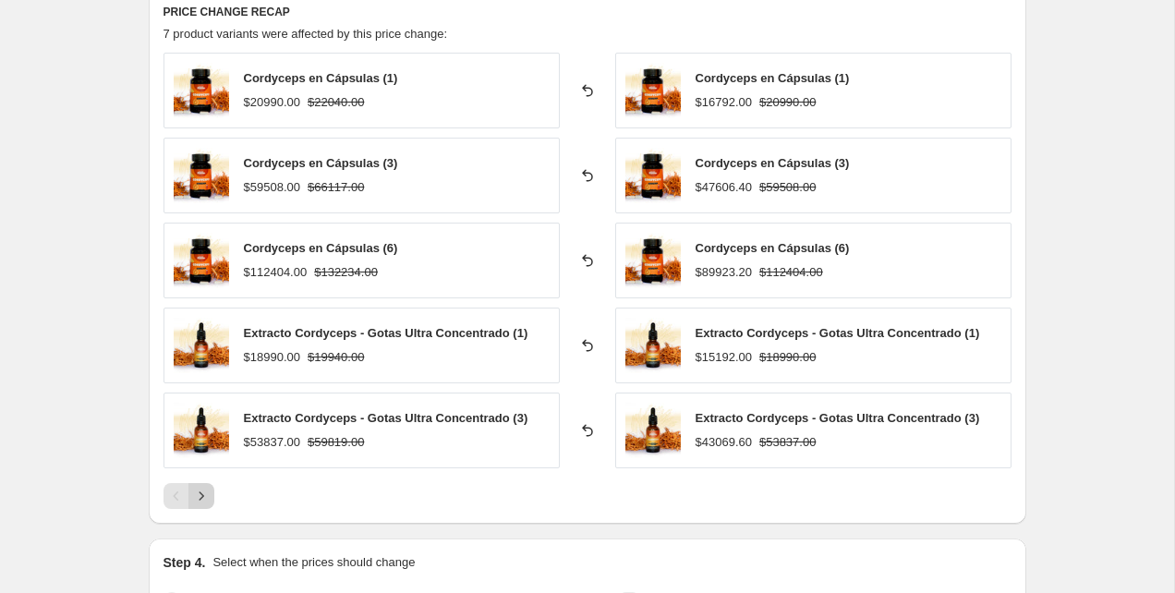
click at [205, 497] on icon "Next" at bounding box center [201, 496] width 18 height 18
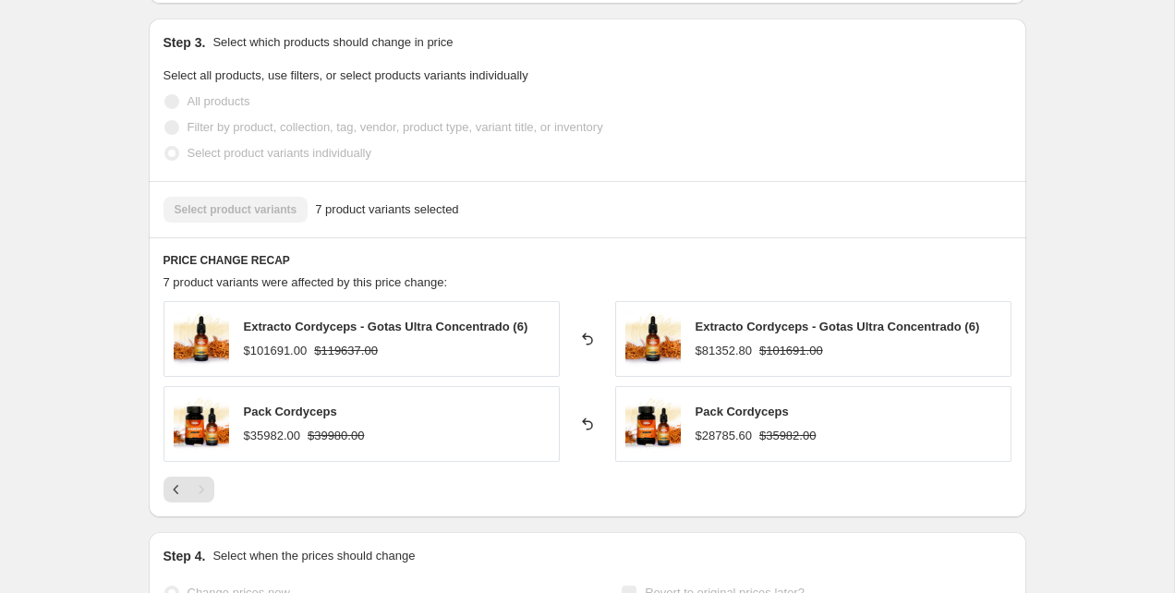
scroll to position [957, 0]
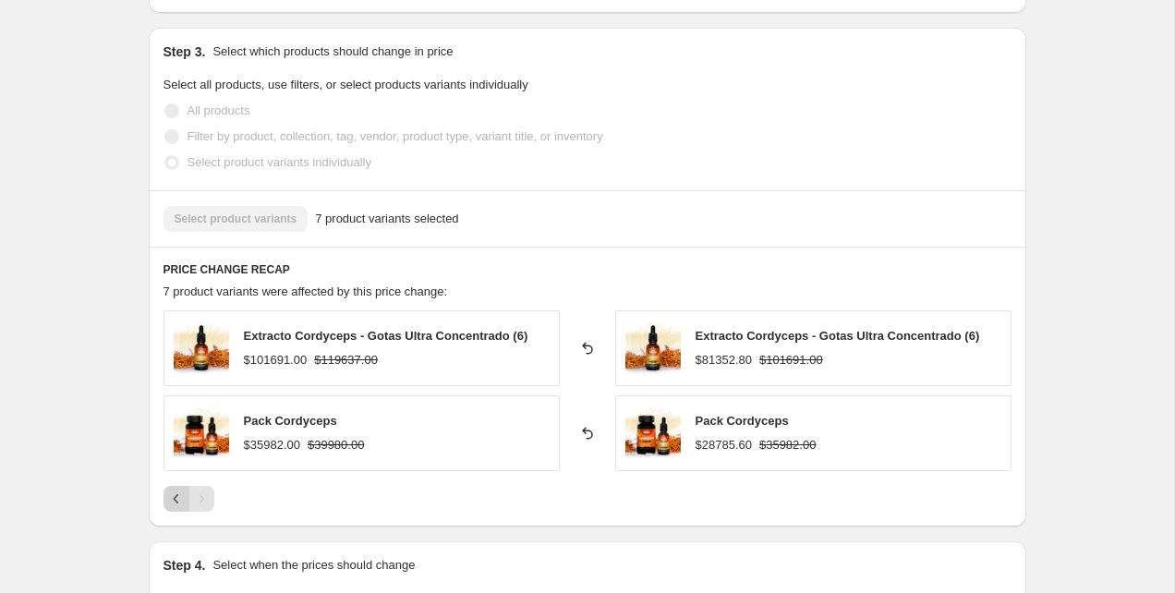
click at [171, 496] on icon "Previous" at bounding box center [176, 498] width 18 height 18
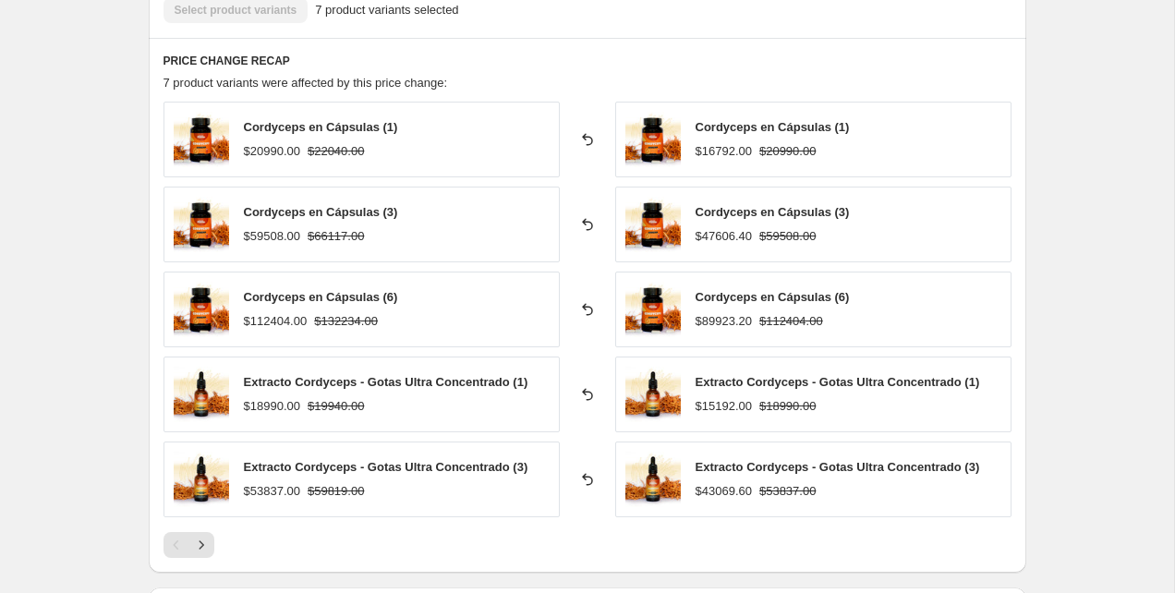
scroll to position [1168, 0]
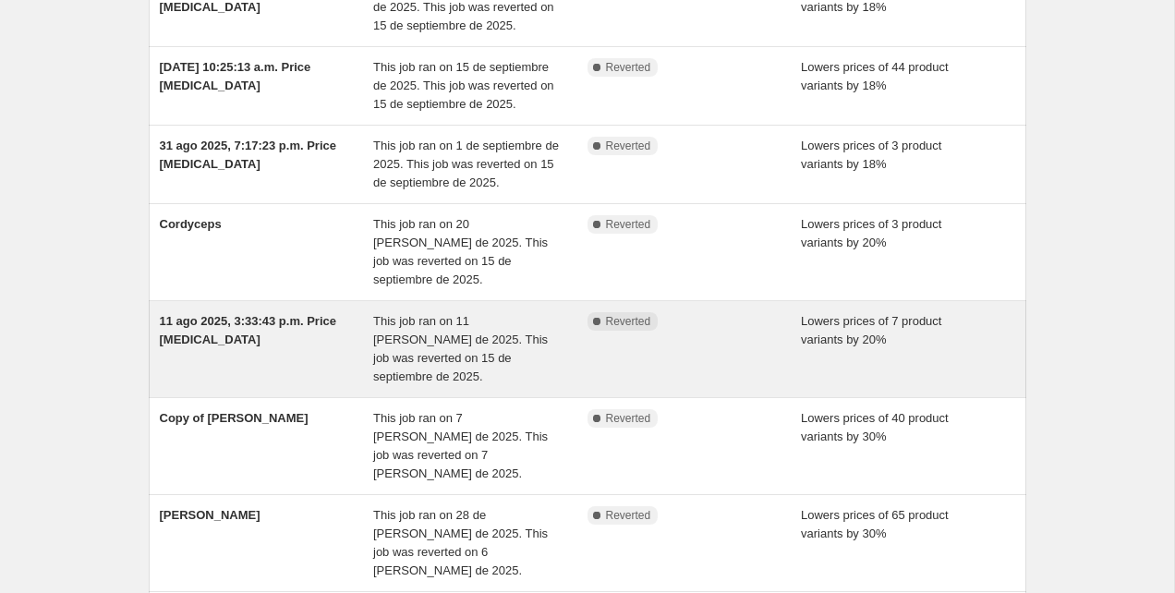
scroll to position [280, 0]
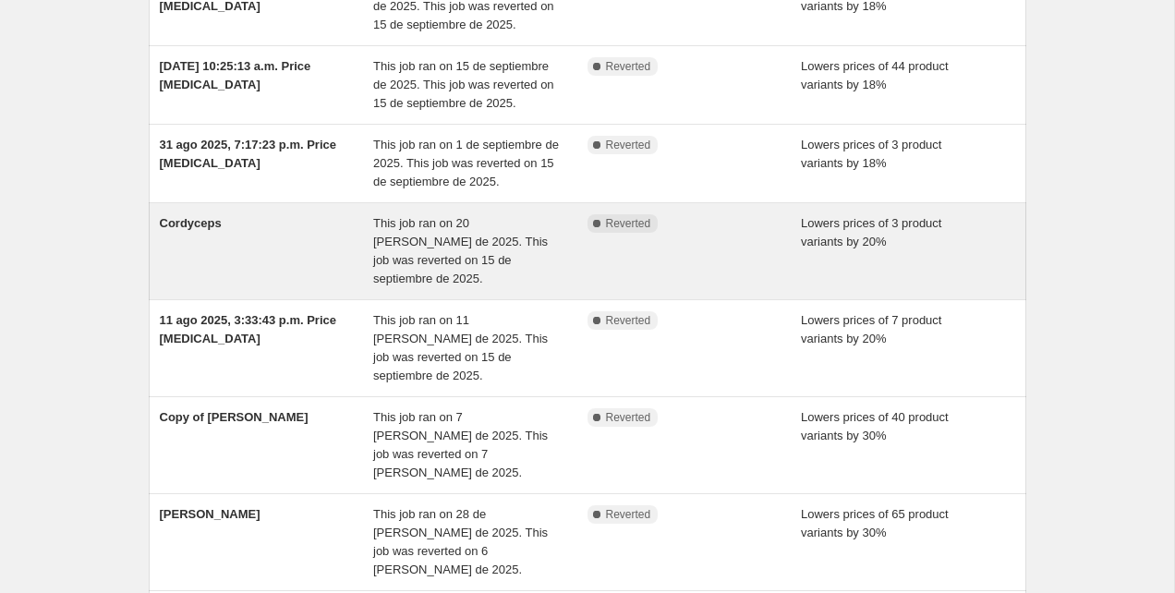
click at [327, 238] on div "Cordyceps" at bounding box center [267, 251] width 214 height 74
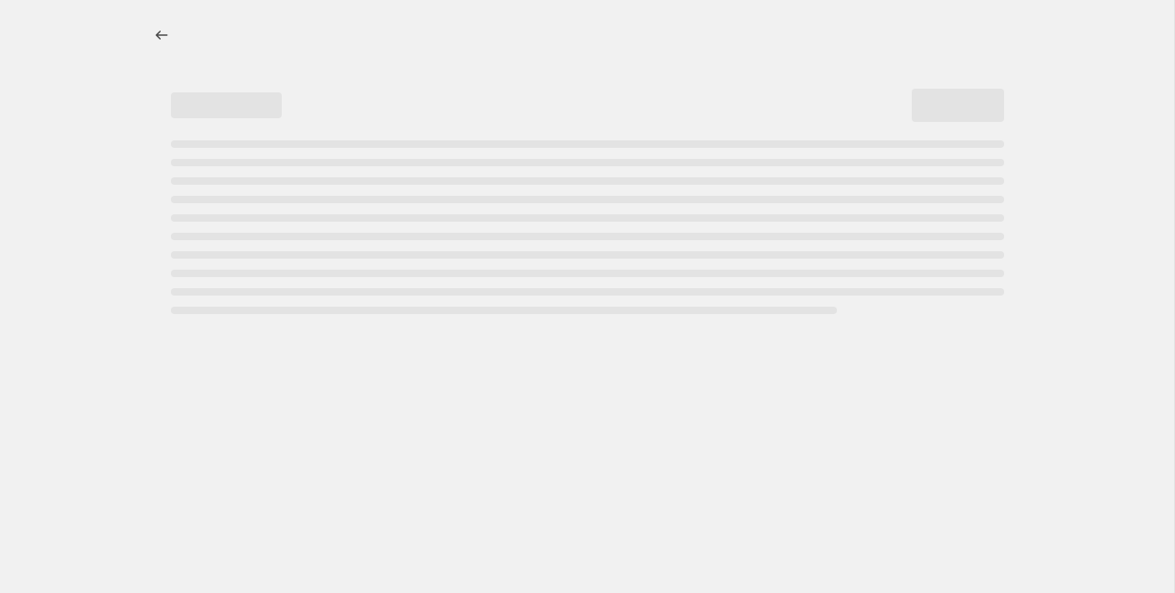
select select "percentage"
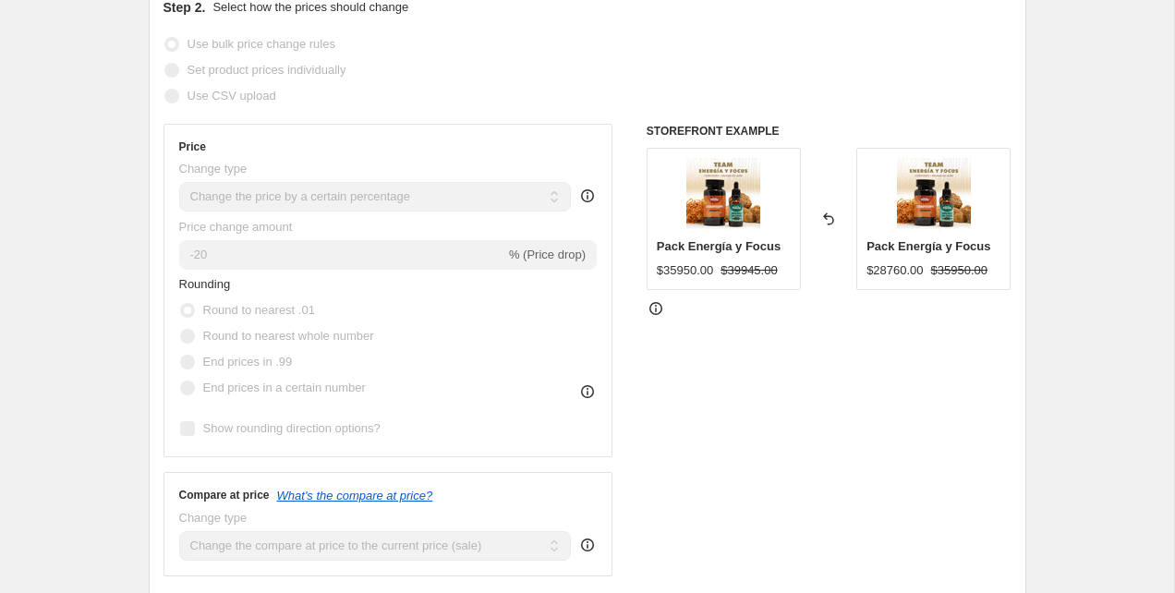
scroll to position [334, 0]
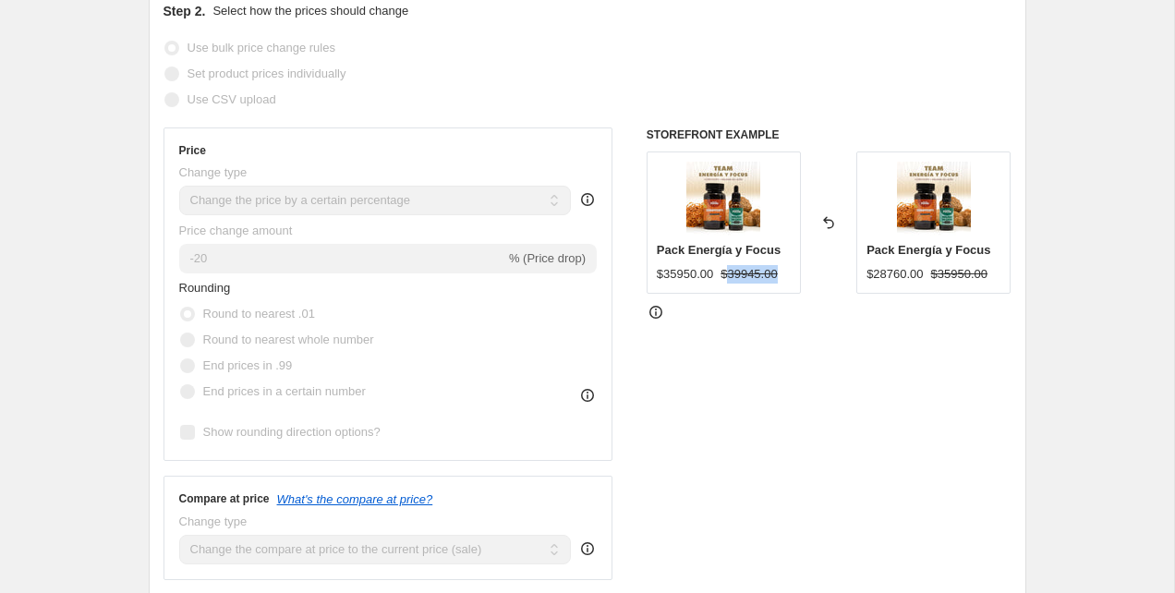
drag, startPoint x: 735, startPoint y: 271, endPoint x: 795, endPoint y: 271, distance: 60.0
click at [795, 271] on div "Pack Energía y Focus $35950.00 $39945.00" at bounding box center [723, 222] width 154 height 142
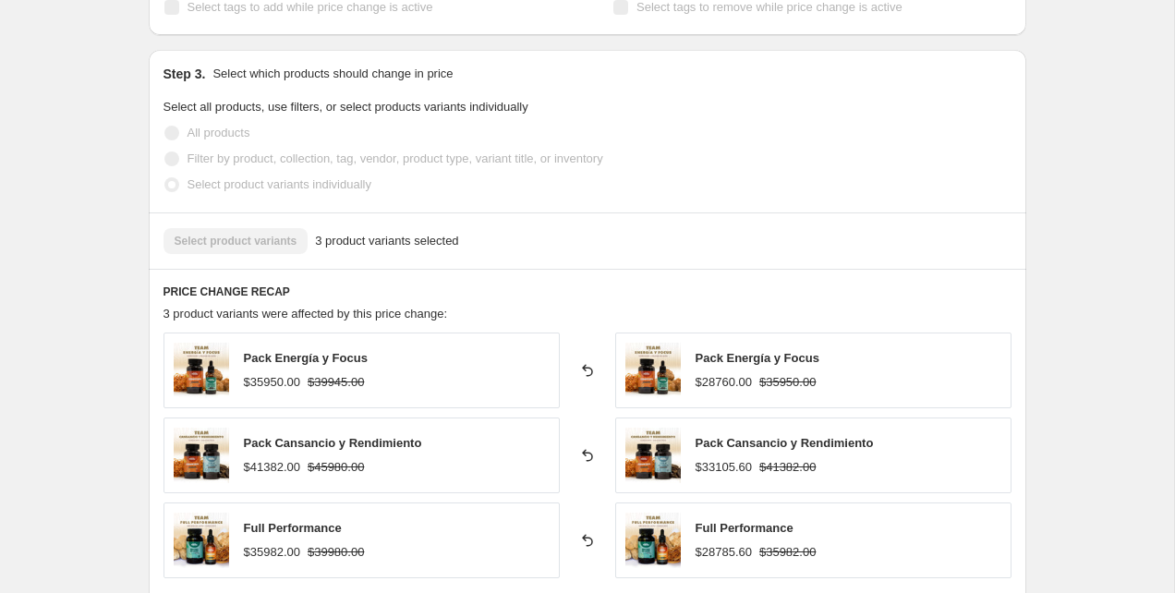
scroll to position [1146, 0]
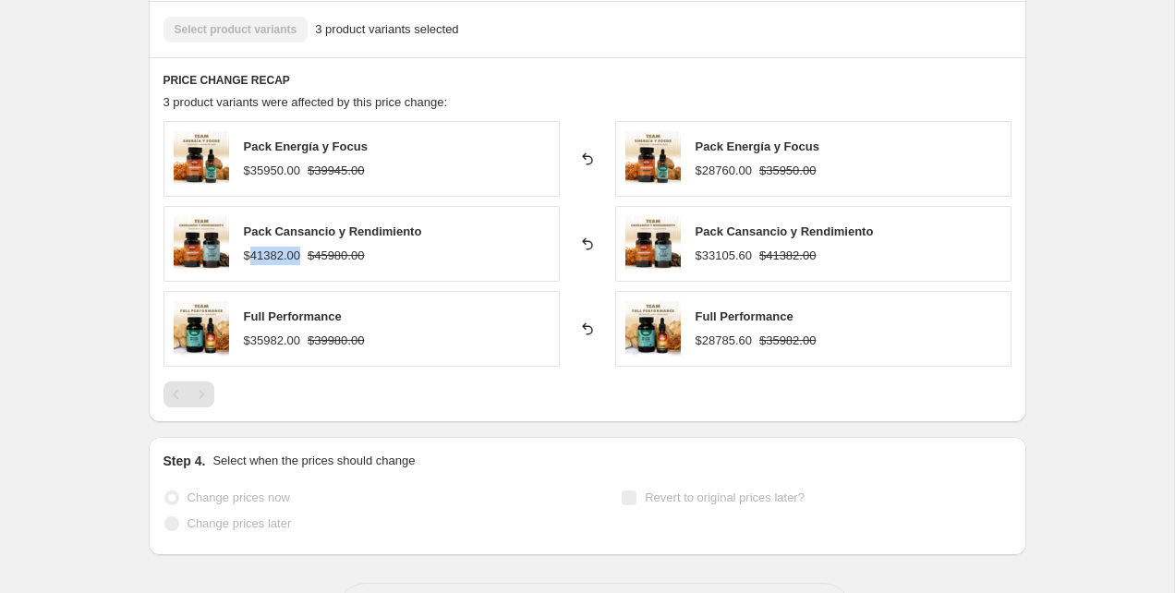
drag, startPoint x: 251, startPoint y: 256, endPoint x: 305, endPoint y: 259, distance: 53.6
click at [305, 259] on div "$41382.00 $45980.00" at bounding box center [333, 256] width 178 height 18
click at [320, 258] on strike "$45980.00" at bounding box center [336, 256] width 56 height 18
drag, startPoint x: 320, startPoint y: 258, endPoint x: 385, endPoint y: 258, distance: 64.6
click at [385, 258] on div "$41382.00 $45980.00" at bounding box center [333, 256] width 178 height 18
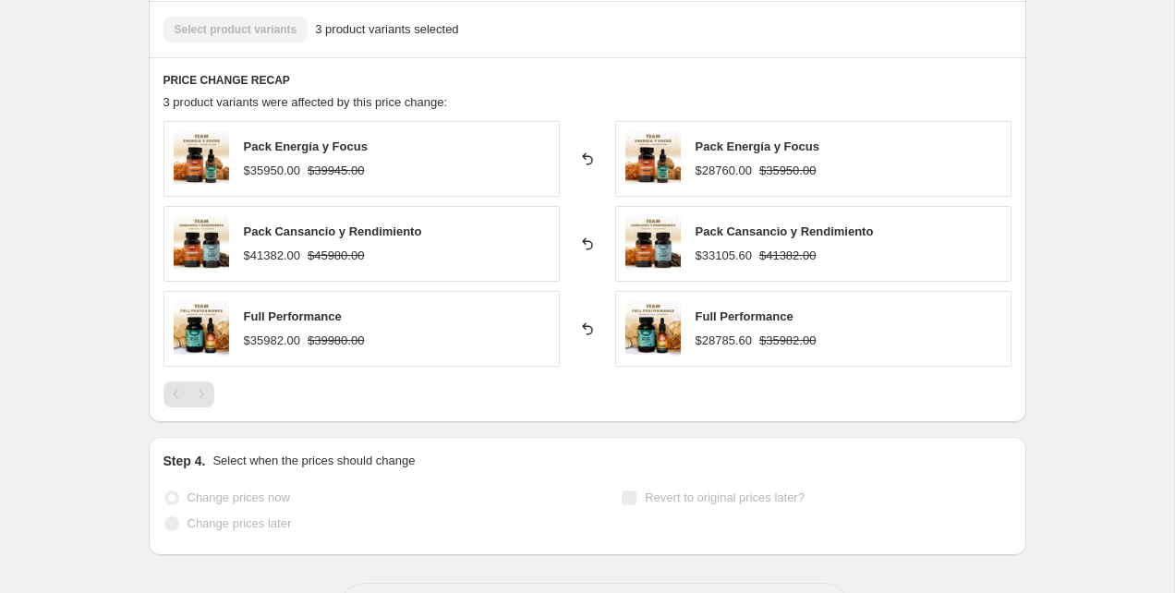
click at [300, 339] on div "$35982.00" at bounding box center [272, 341] width 56 height 18
drag, startPoint x: 309, startPoint y: 339, endPoint x: 251, endPoint y: 339, distance: 58.2
click at [251, 339] on div "$35982.00 $39980.00" at bounding box center [304, 341] width 121 height 18
click at [199, 399] on div "Pagination" at bounding box center [201, 394] width 26 height 26
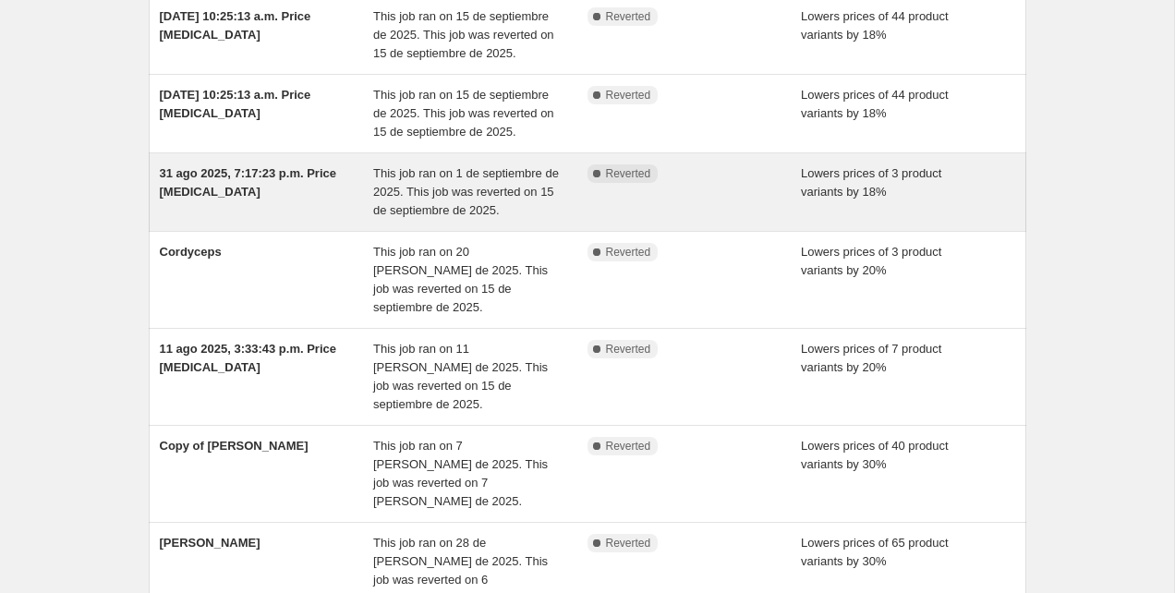
scroll to position [260, 0]
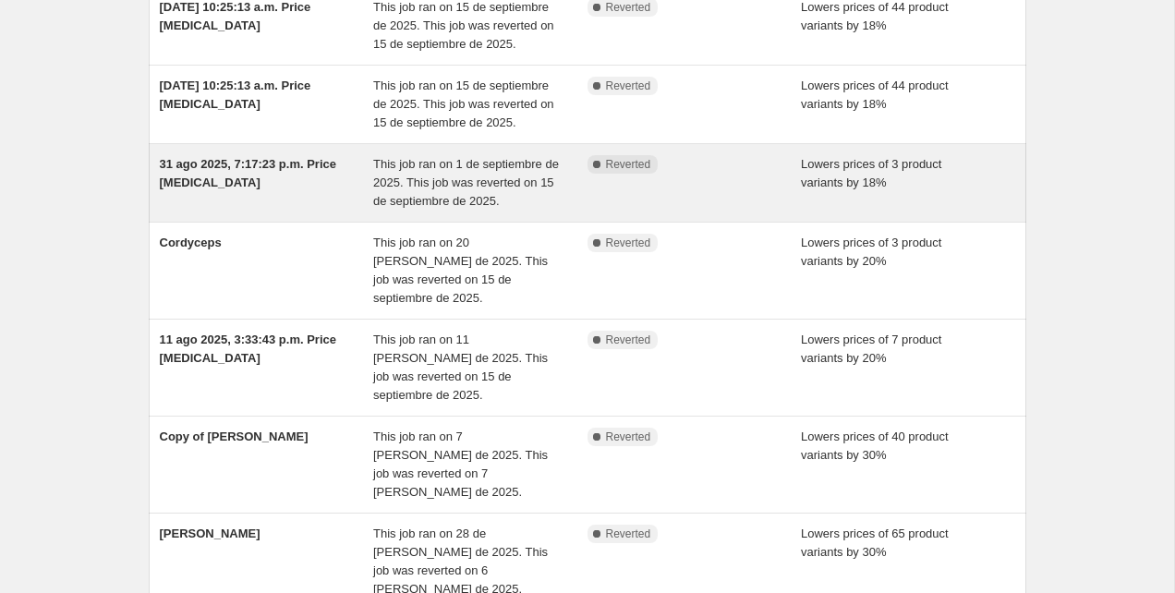
click at [218, 162] on span "31 ago 2025, 7:17:23 p.m. Price [MEDICAL_DATA]" at bounding box center [248, 173] width 177 height 32
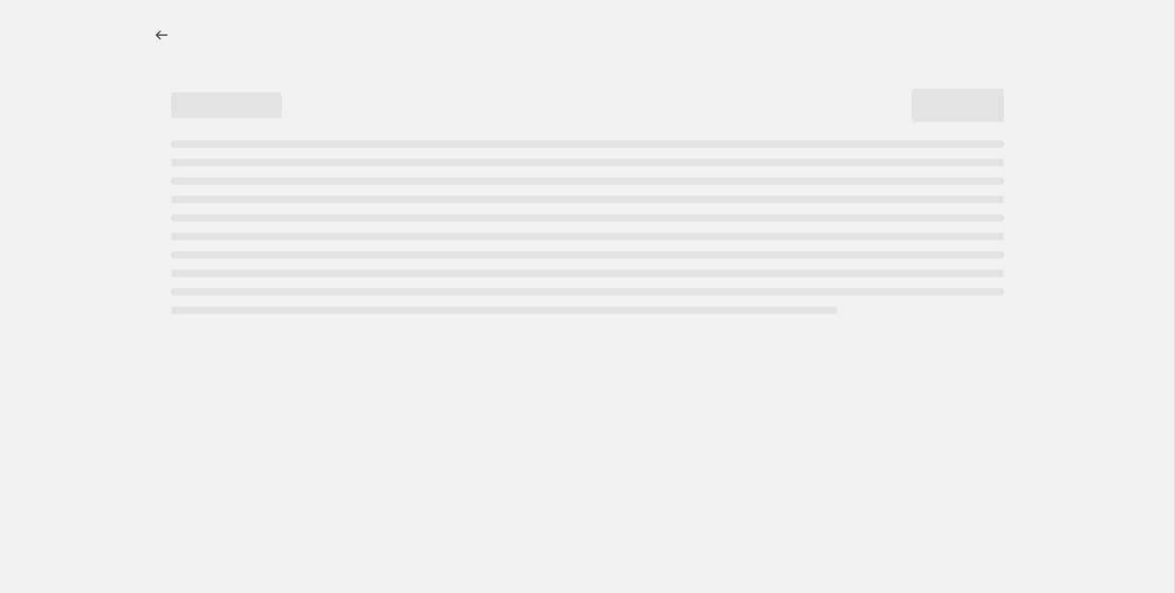
select select "percentage"
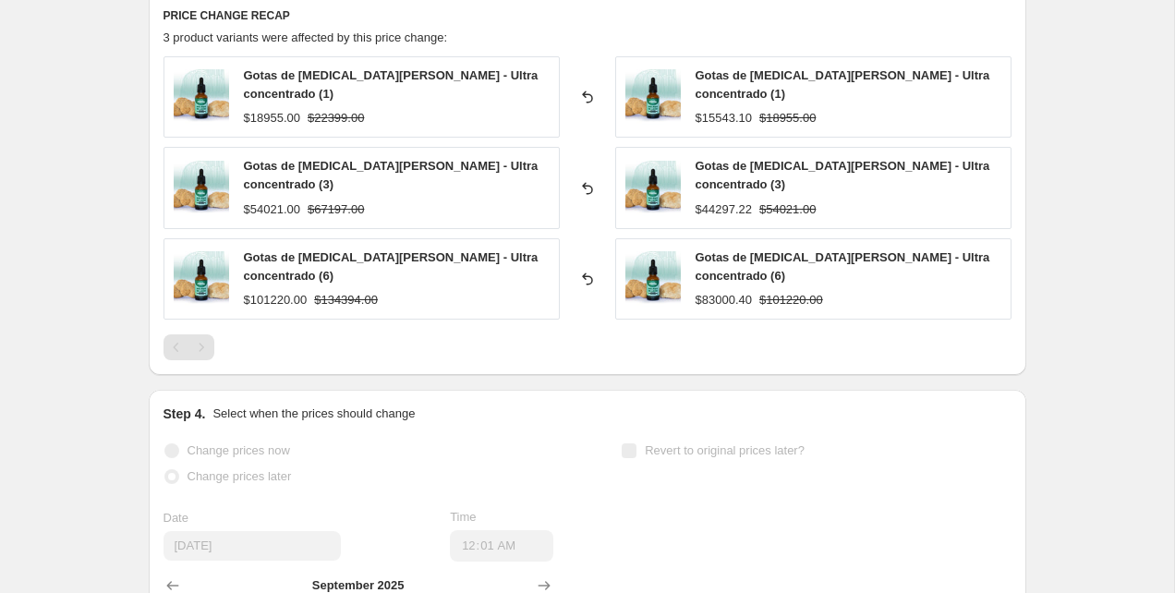
scroll to position [1161, 0]
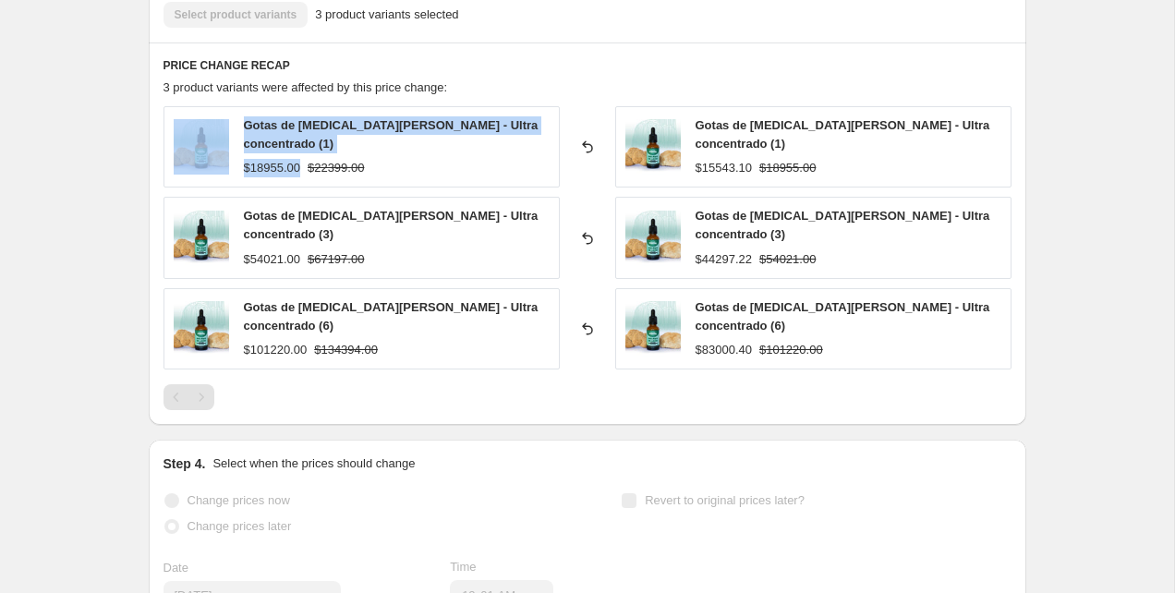
drag, startPoint x: 303, startPoint y: 157, endPoint x: 212, endPoint y: 157, distance: 90.5
click at [212, 157] on div "Gotas de Melena de León - Ultra concentrado (1) $18955.00 $22399.00" at bounding box center [361, 146] width 396 height 81
click at [271, 126] on span "Gotas de Melena de León - Ultra concentrado (1)" at bounding box center [391, 134] width 295 height 32
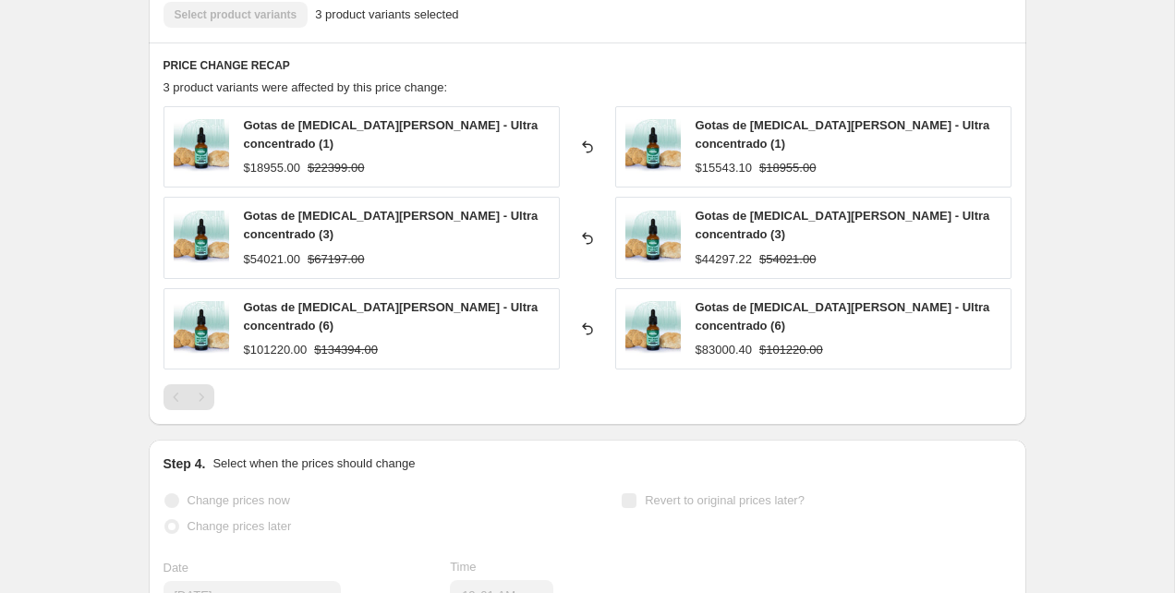
click at [259, 159] on div "$18955.00" at bounding box center [272, 168] width 56 height 18
click at [344, 163] on strike "$22399.00" at bounding box center [336, 168] width 56 height 18
click at [352, 250] on strike "$67197.00" at bounding box center [336, 259] width 56 height 18
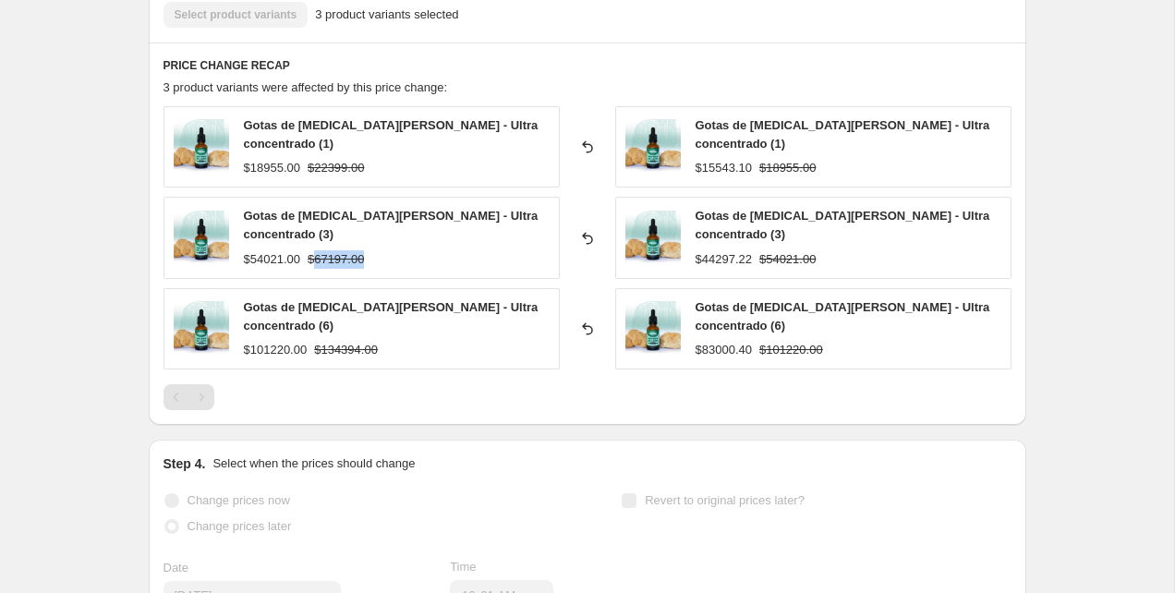
click at [352, 250] on strike "$67197.00" at bounding box center [336, 259] width 56 height 18
click at [344, 341] on strike "$134394.00" at bounding box center [346, 350] width 64 height 18
click at [296, 341] on div "$101220.00" at bounding box center [276, 350] width 64 height 18
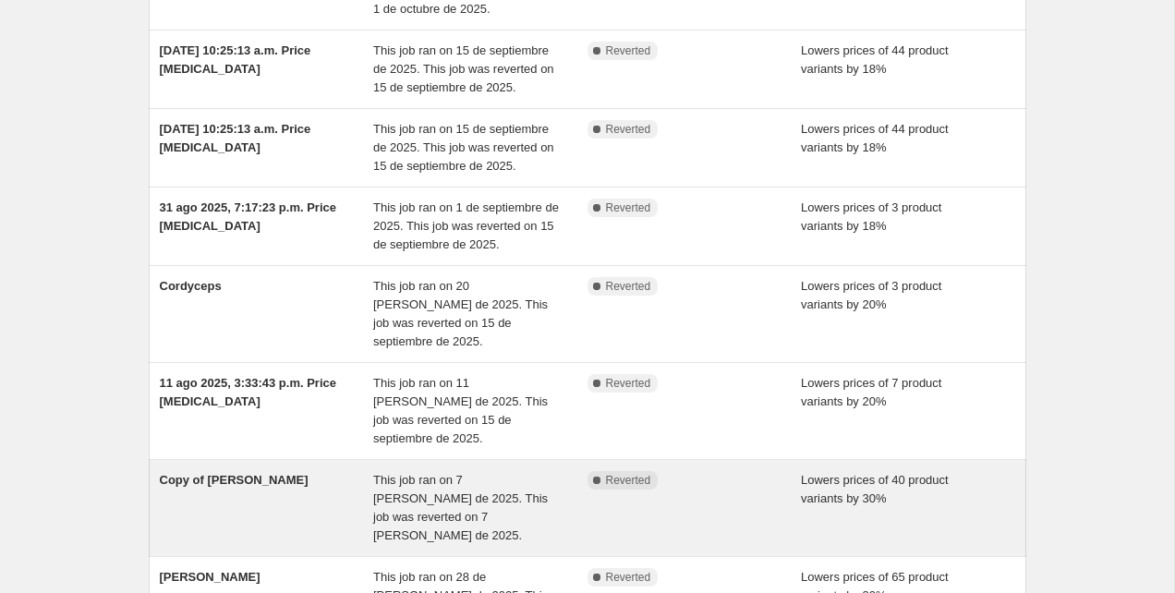
scroll to position [223, 0]
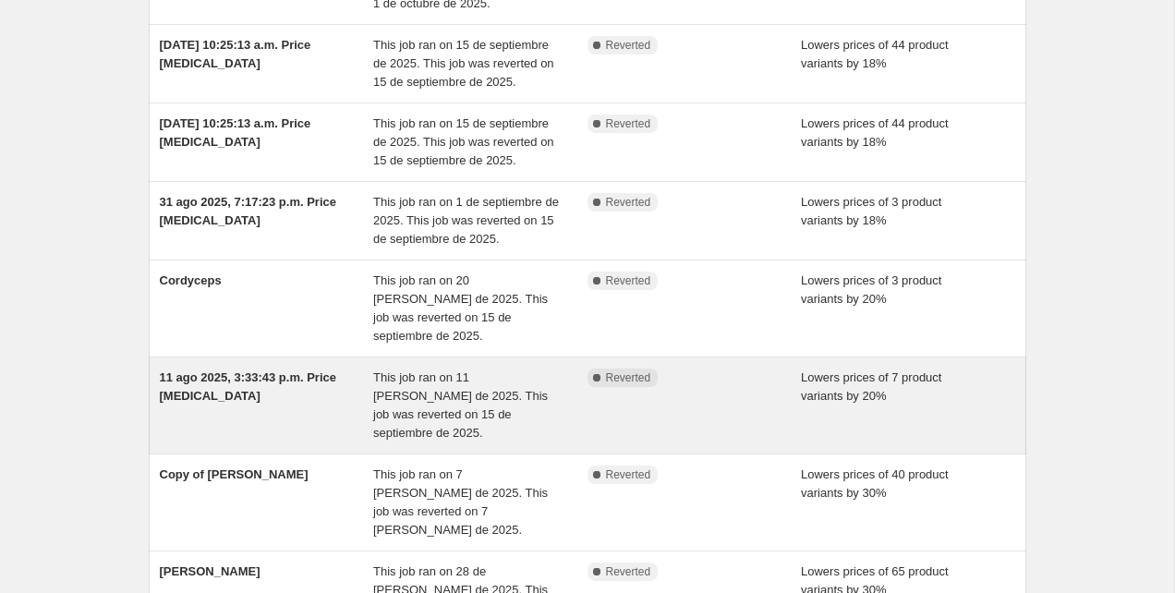
click at [366, 368] on div "11 ago 2025, 3:33:43 p.m. Price [MEDICAL_DATA]" at bounding box center [267, 405] width 214 height 74
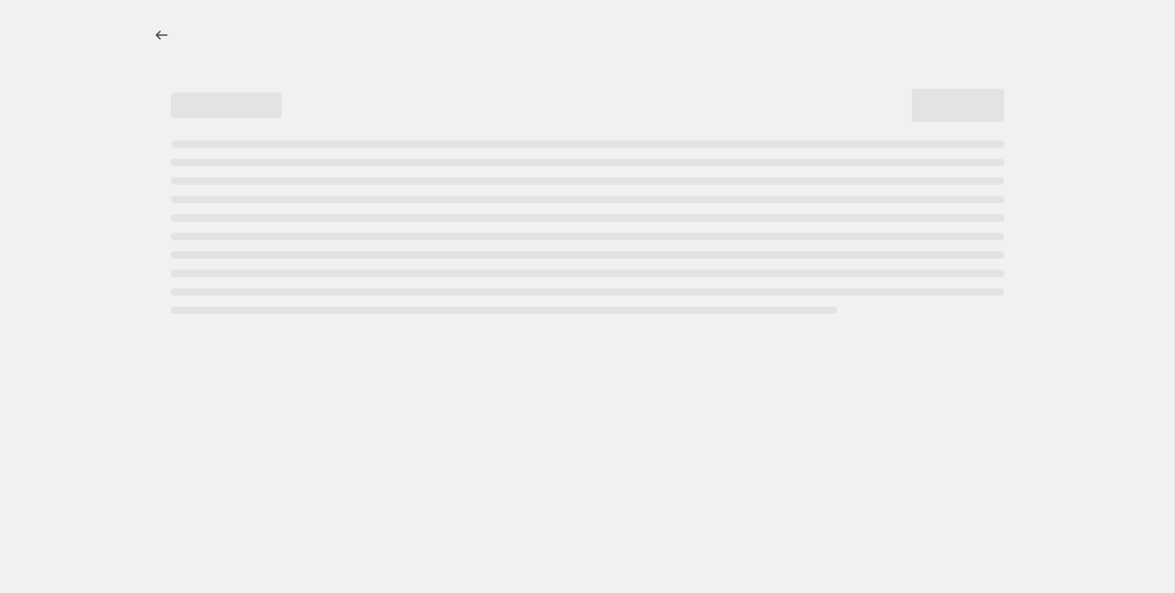
select select "percentage"
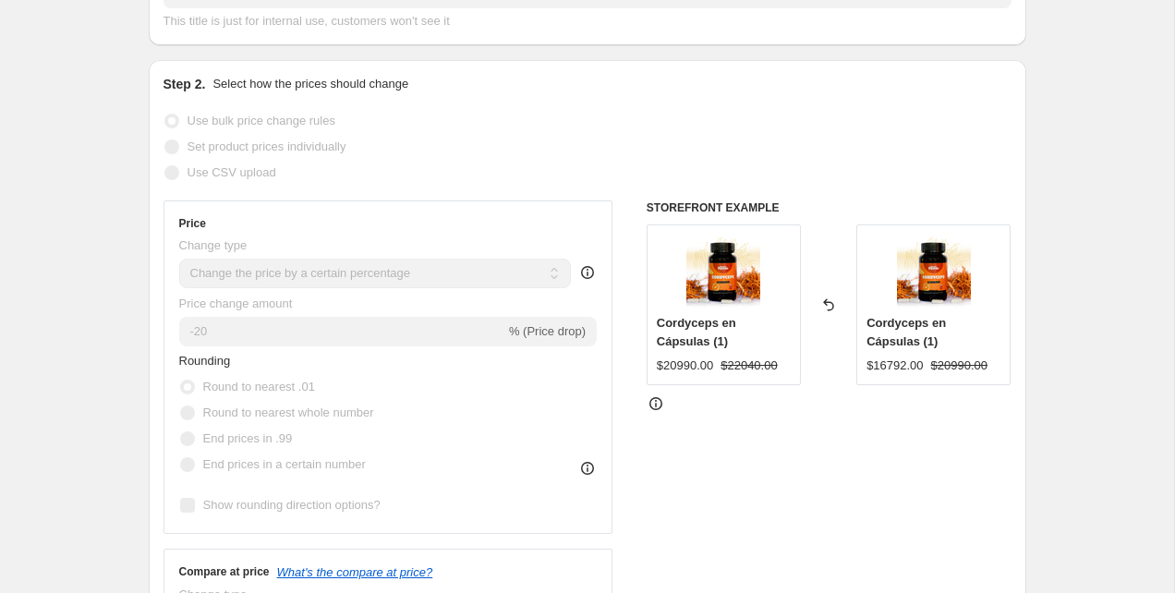
scroll to position [42, 0]
